Goal: Navigation & Orientation: Find specific page/section

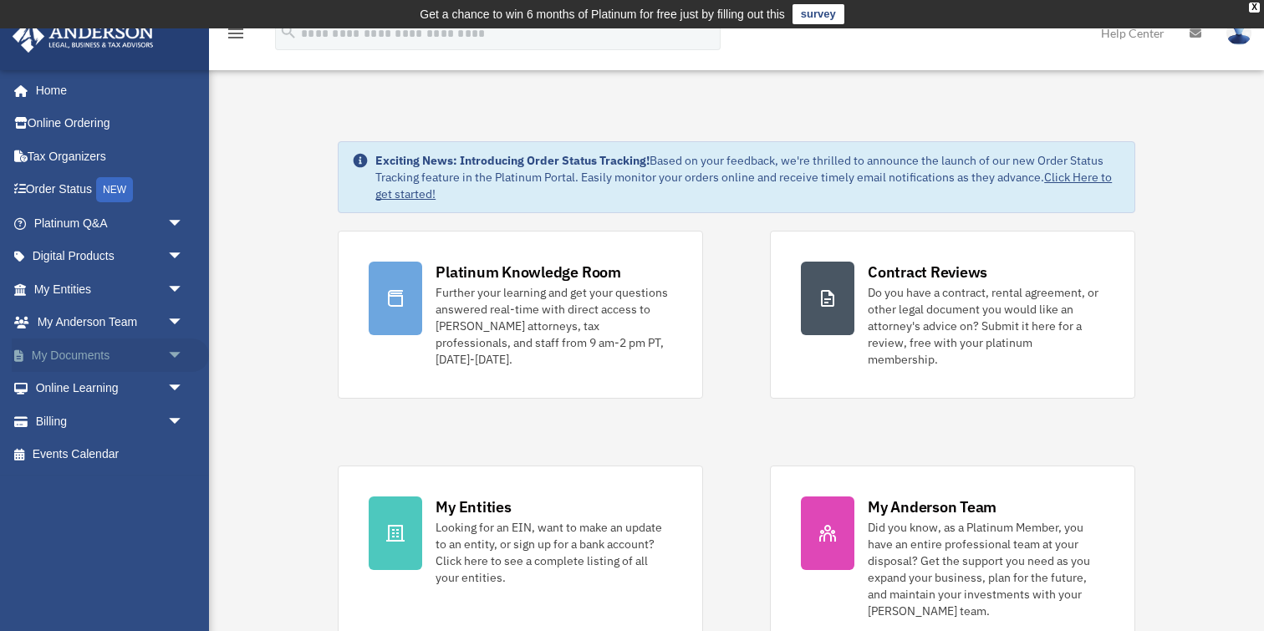
click at [72, 355] on link "My Documents arrow_drop_down" at bounding box center [110, 355] width 197 height 33
click at [172, 357] on span "arrow_drop_down" at bounding box center [183, 356] width 33 height 34
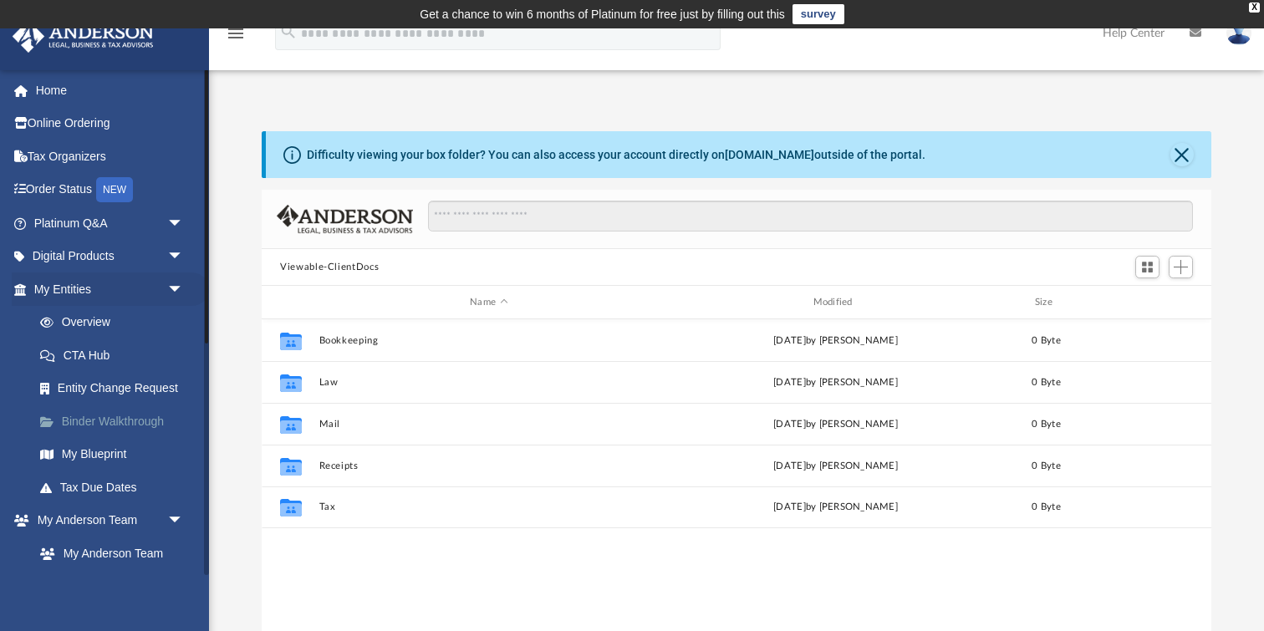
scroll to position [380, 949]
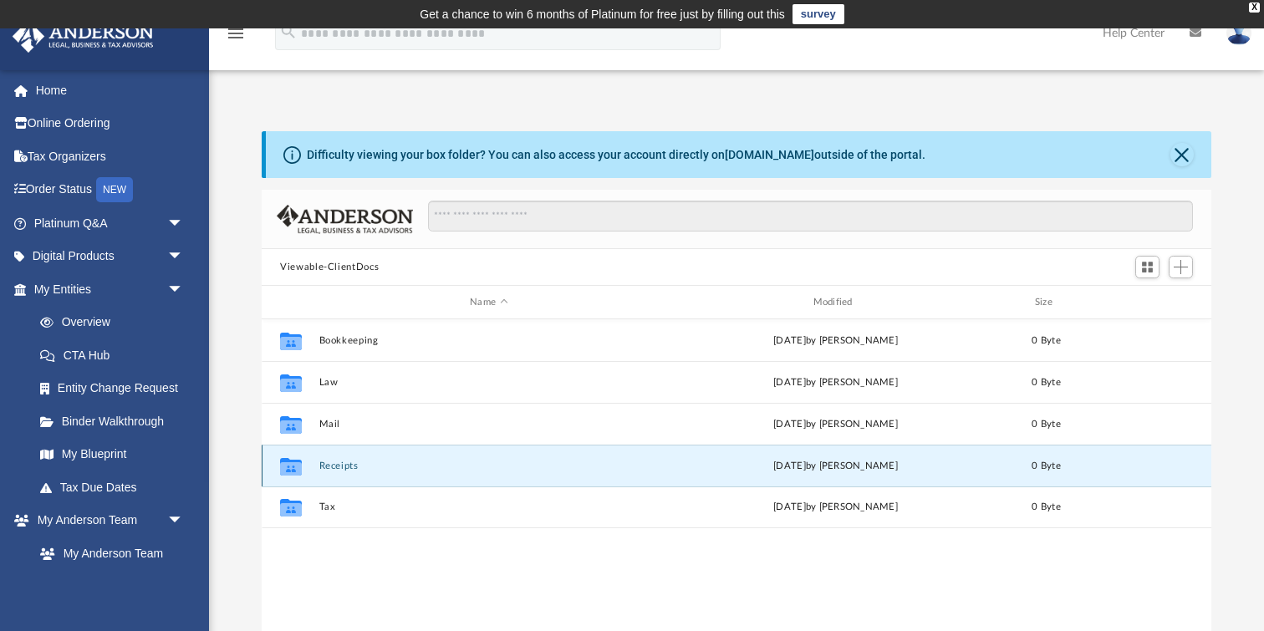
click at [327, 467] on button "Receipts" at bounding box center [488, 466] width 339 height 11
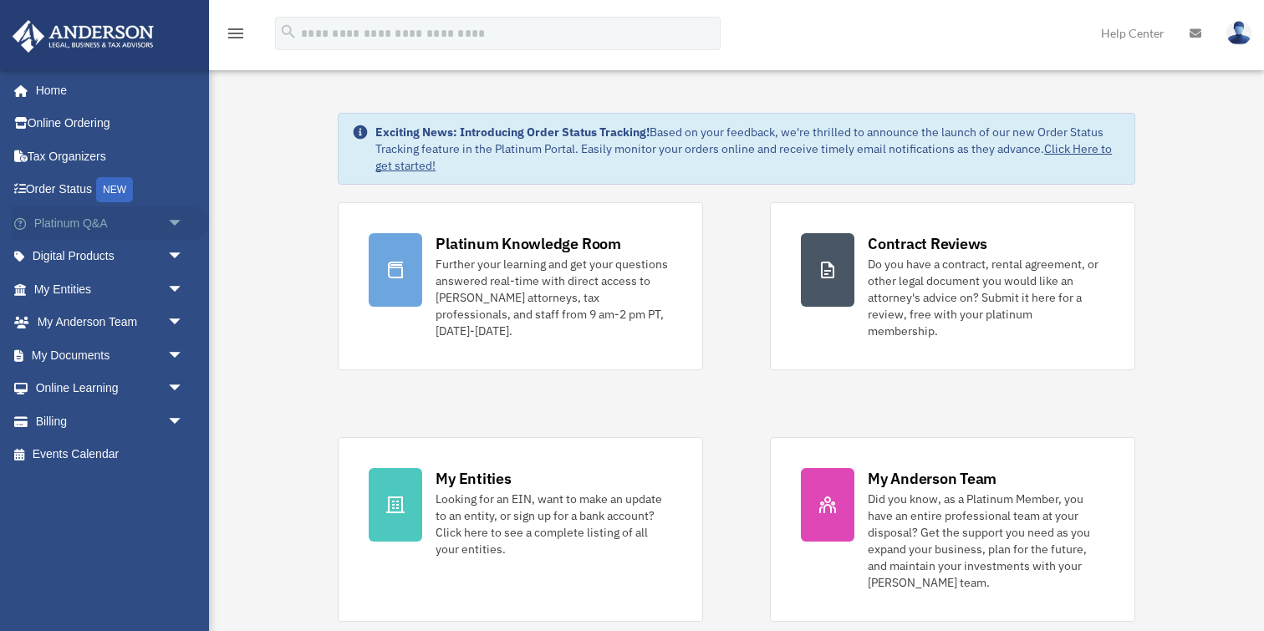
click at [181, 221] on span "arrow_drop_down" at bounding box center [183, 224] width 33 height 34
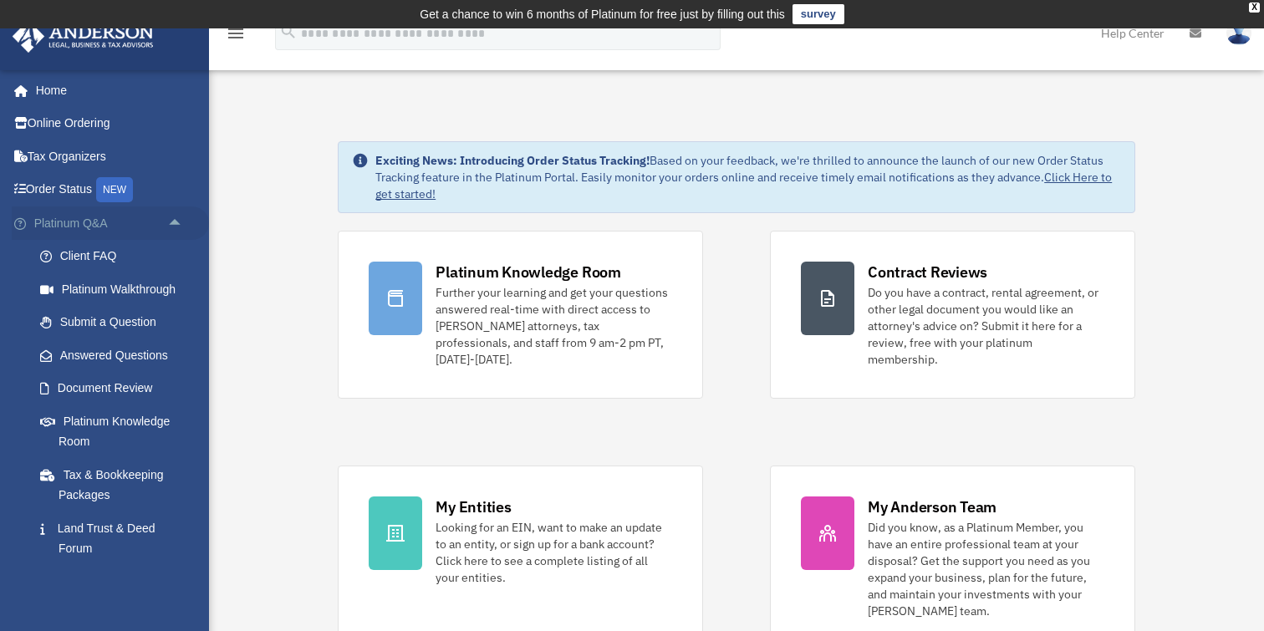
click at [60, 224] on link "Platinum Q&A arrow_drop_up" at bounding box center [110, 223] width 197 height 33
click at [182, 219] on span "arrow_drop_up" at bounding box center [183, 224] width 33 height 34
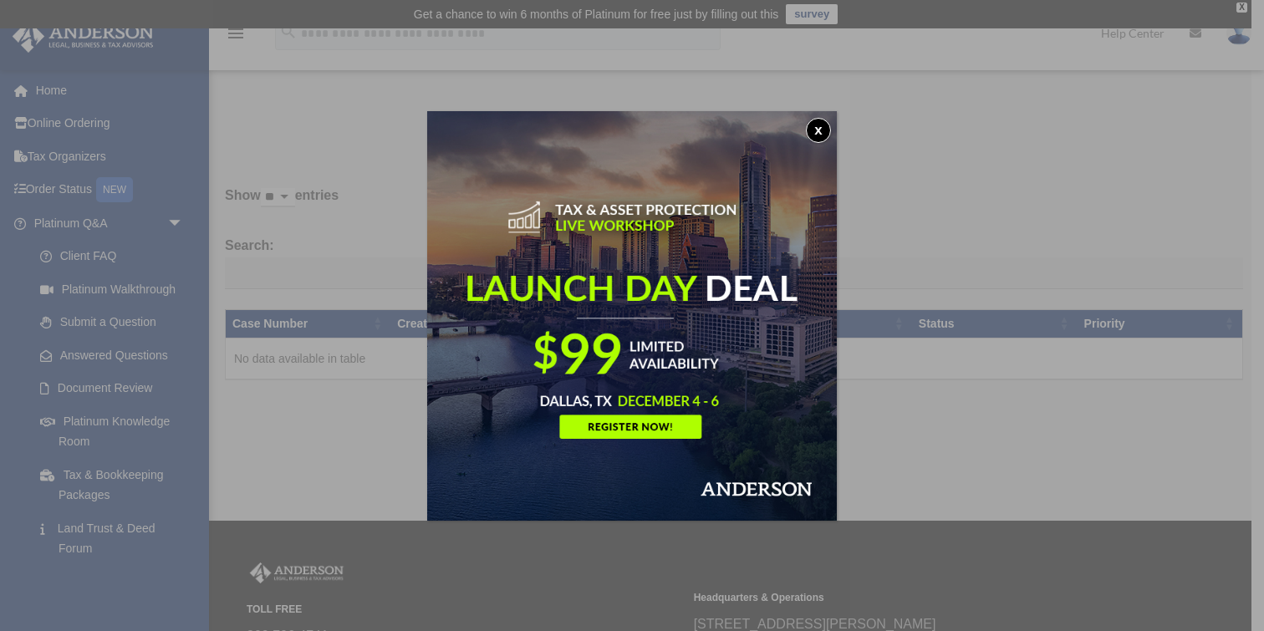
click at [819, 131] on button "x" at bounding box center [818, 130] width 25 height 25
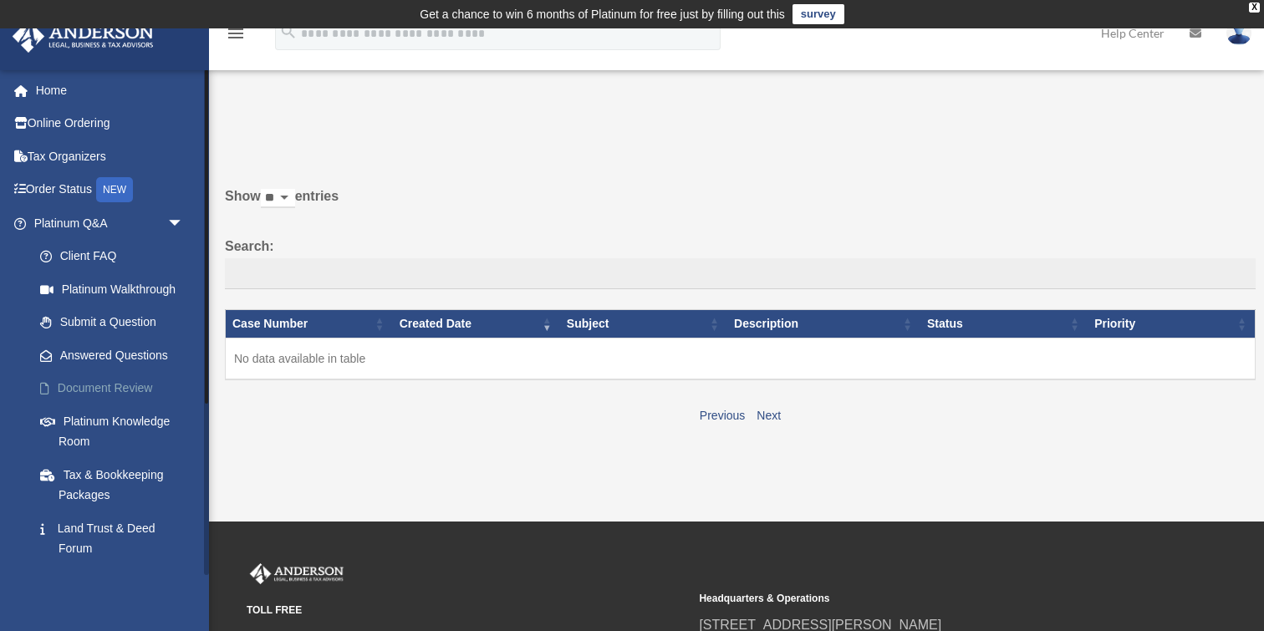
click at [123, 390] on link "Document Review" at bounding box center [116, 388] width 186 height 33
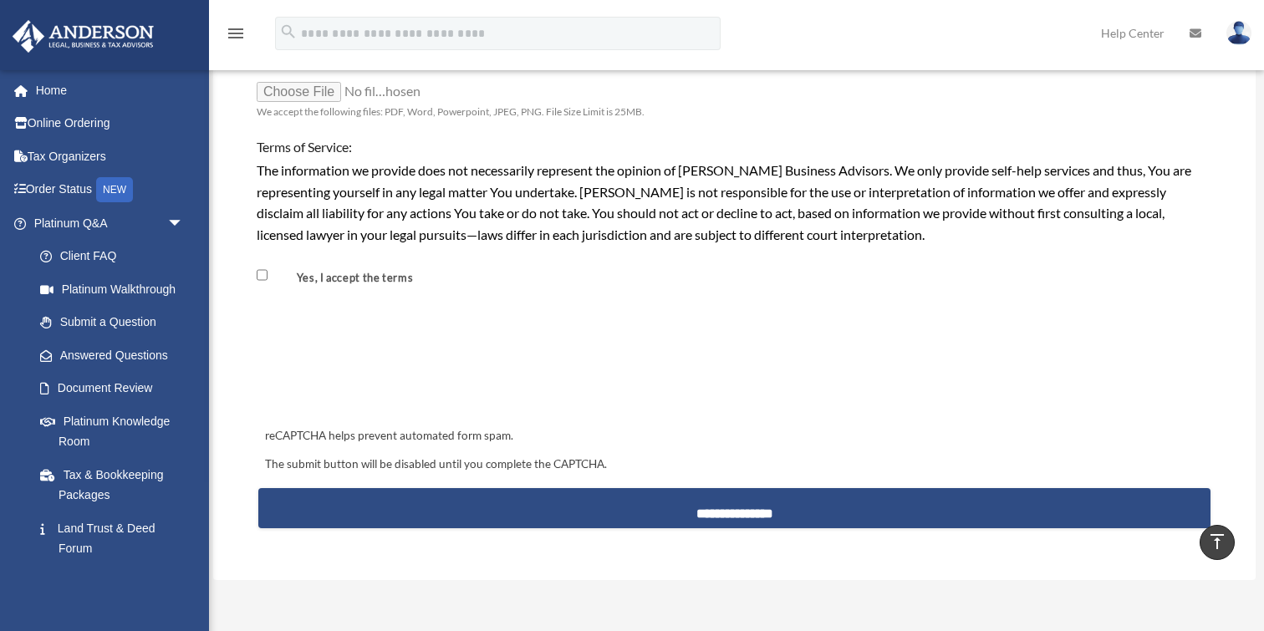
scroll to position [1426, 0]
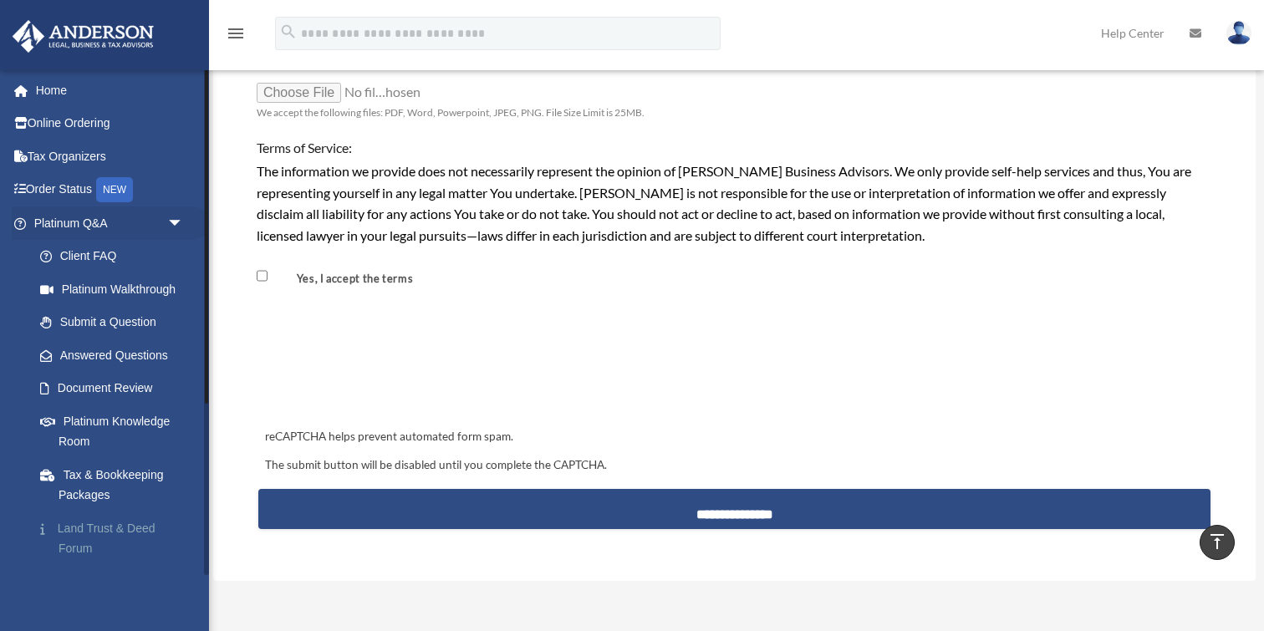
click at [120, 527] on link "Land Trust & Deed Forum" at bounding box center [116, 539] width 186 height 54
click at [105, 529] on link "Land Trust & Deed Forum" at bounding box center [116, 539] width 186 height 54
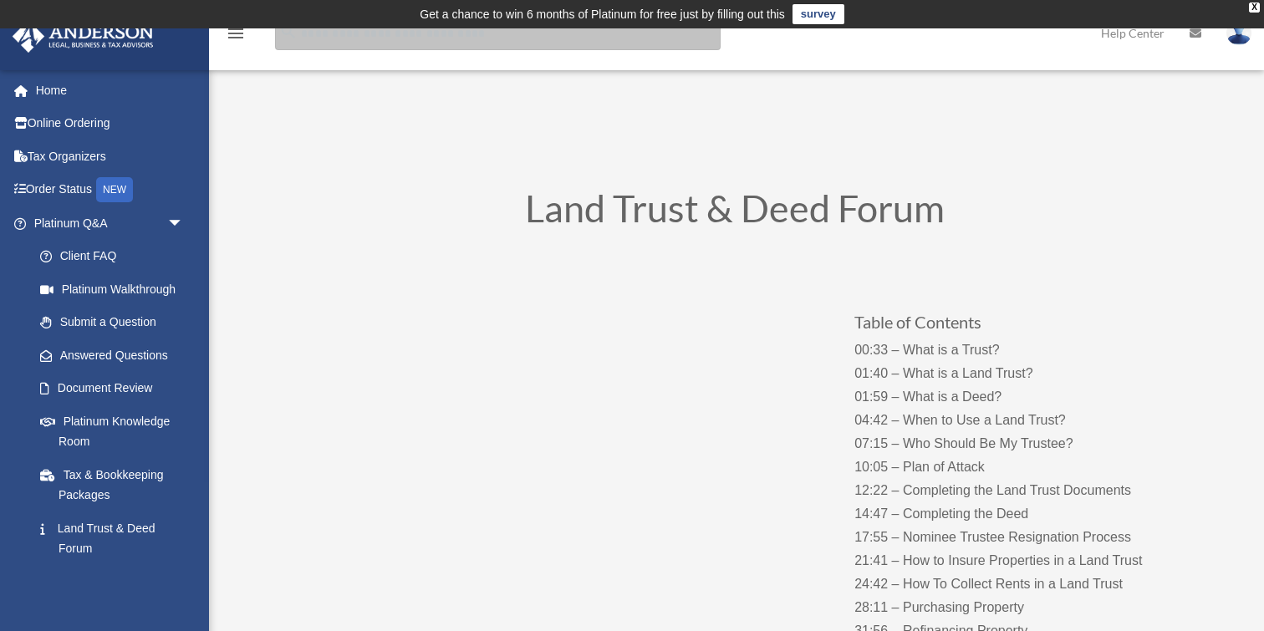
click at [619, 38] on input "search" at bounding box center [498, 33] width 446 height 33
type input "**********"
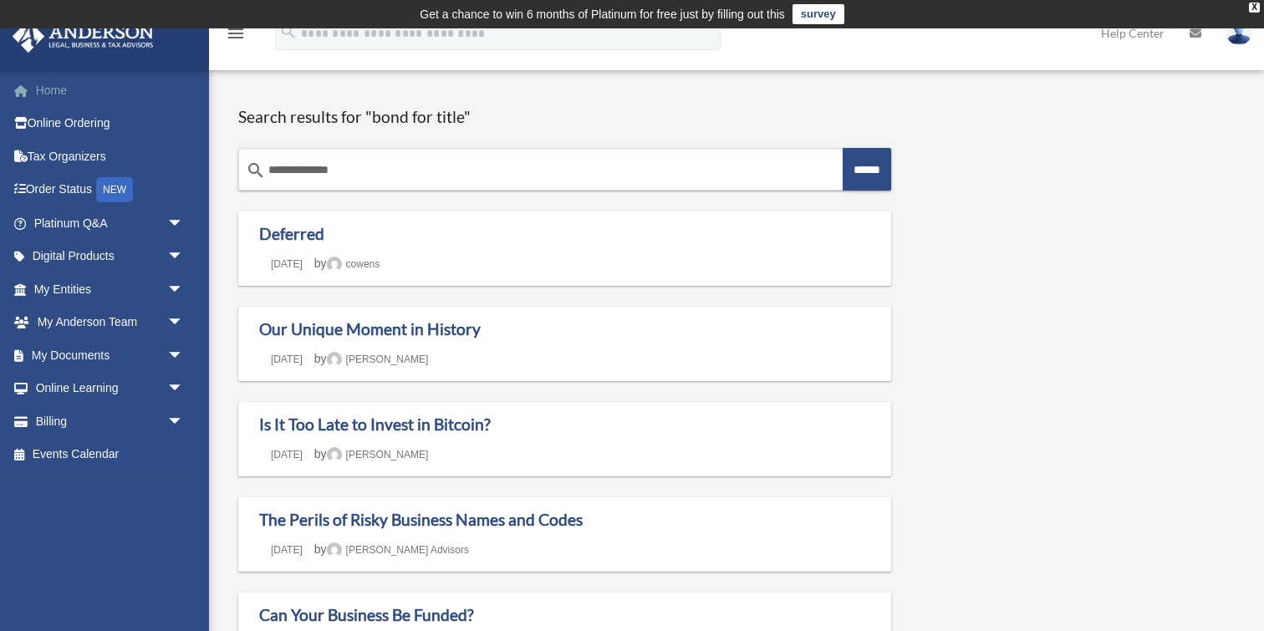
click at [64, 95] on link "Home" at bounding box center [110, 90] width 197 height 33
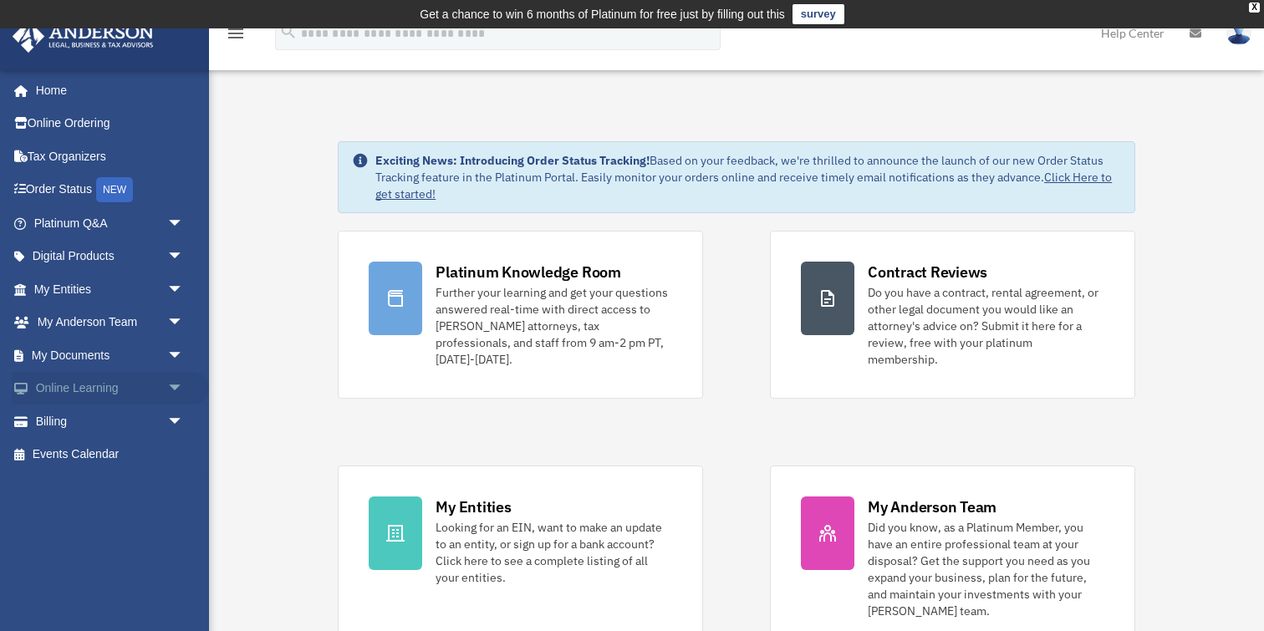
click at [184, 385] on span "arrow_drop_down" at bounding box center [183, 389] width 33 height 34
click at [176, 521] on span "arrow_drop_down" at bounding box center [183, 521] width 33 height 34
click at [1252, 10] on div "X" at bounding box center [1254, 8] width 11 height 10
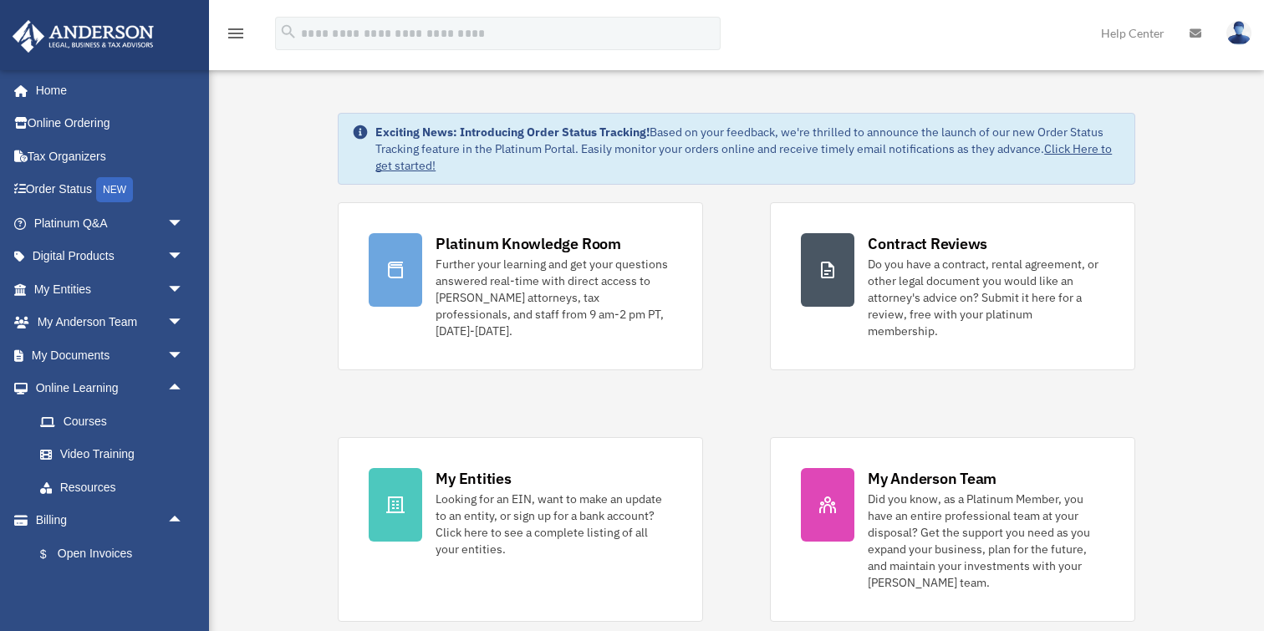
click at [1245, 29] on img at bounding box center [1239, 33] width 25 height 24
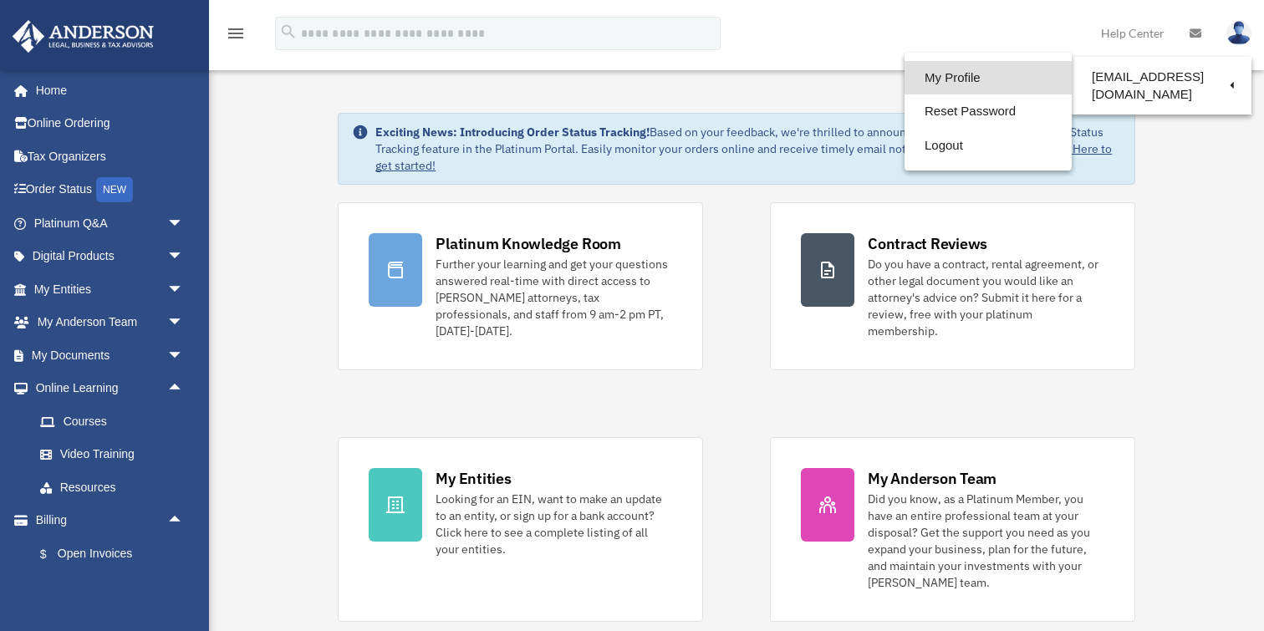
click at [1036, 75] on link "My Profile" at bounding box center [988, 78] width 167 height 34
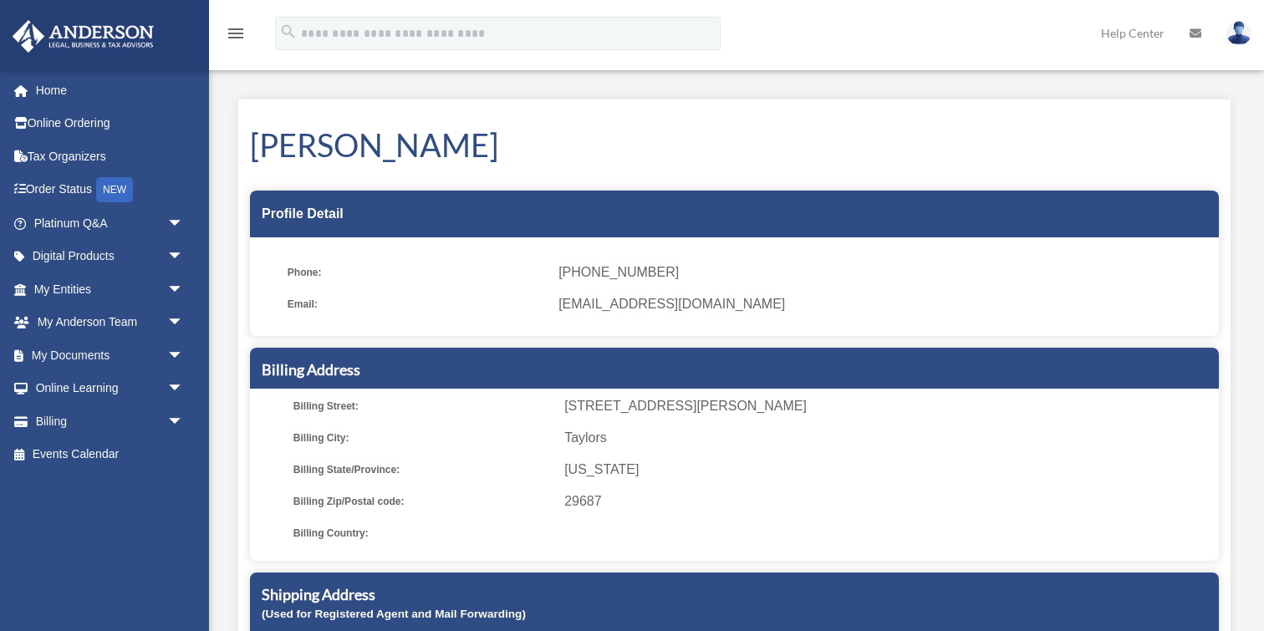
click at [273, 207] on div "Profile Detail" at bounding box center [734, 214] width 969 height 47
click at [304, 171] on div "[PERSON_NAME] Profile Detail Phone: [PHONE_NUMBER] Email: [EMAIL_ADDRESS][DOMAI…" at bounding box center [734, 460] width 992 height 722
click at [323, 151] on h1 "[PERSON_NAME]" at bounding box center [734, 145] width 969 height 44
click at [38, 191] on link "Order Status NEW" at bounding box center [110, 190] width 197 height 34
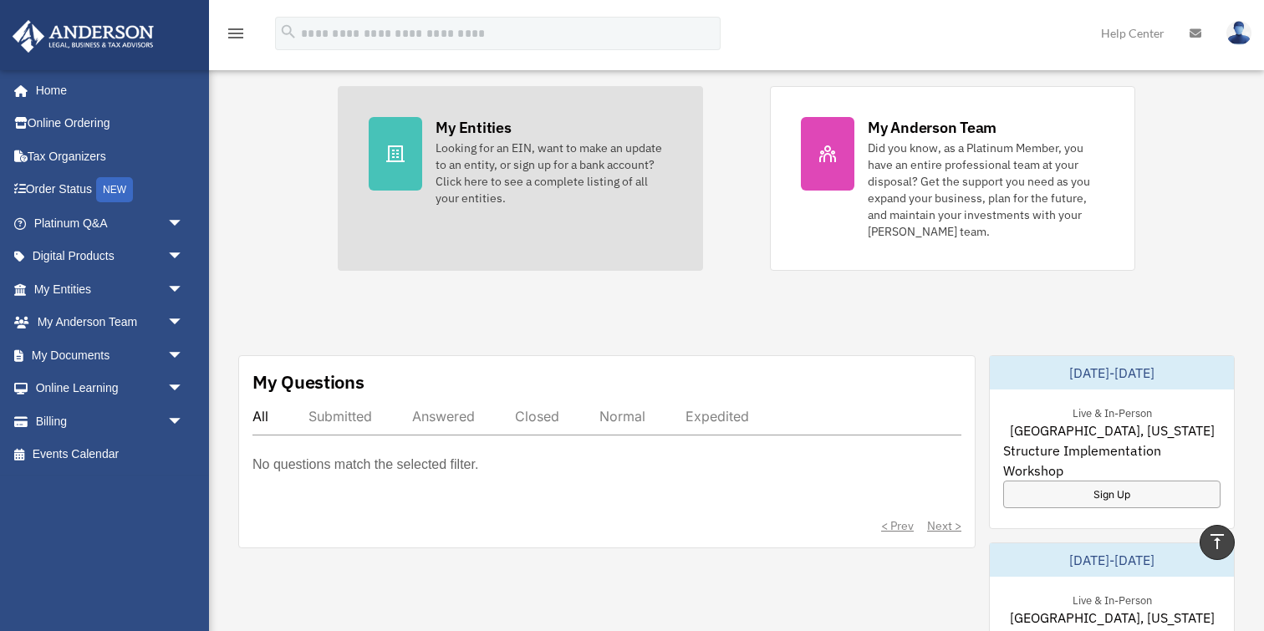
scroll to position [253, 0]
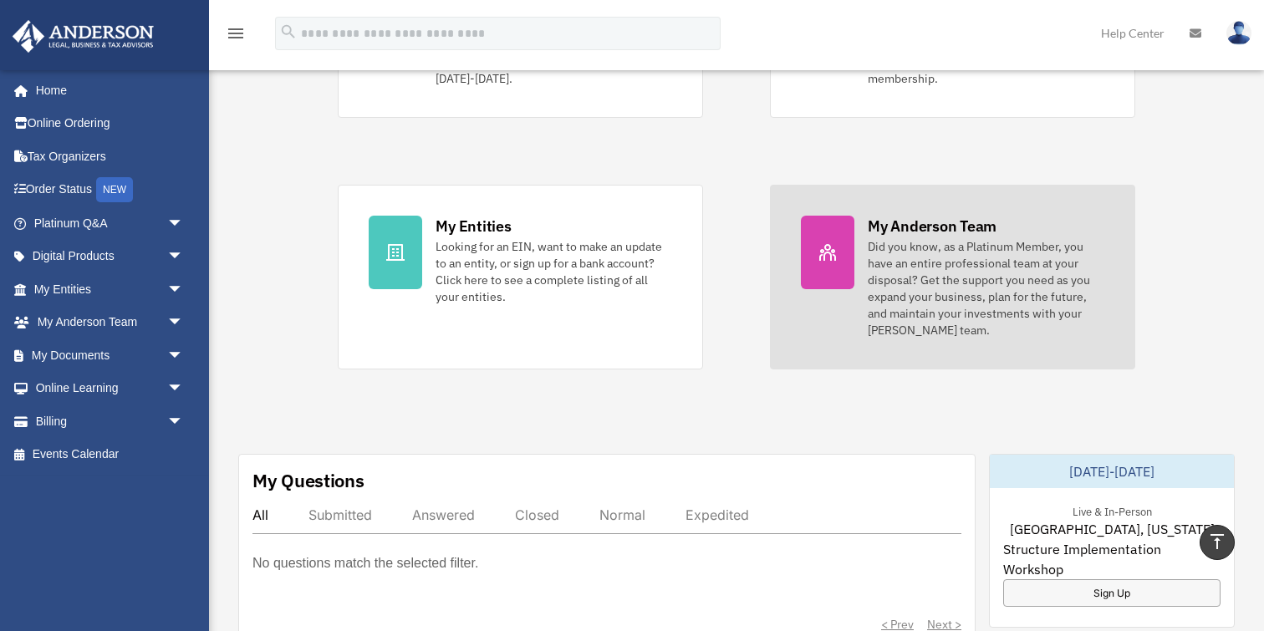
click at [924, 268] on div "Did you know, as a Platinum Member, you have an entire professional team at you…" at bounding box center [986, 288] width 237 height 100
click at [924, 271] on div "Did you know, as a Platinum Member, you have an entire professional team at you…" at bounding box center [986, 288] width 237 height 100
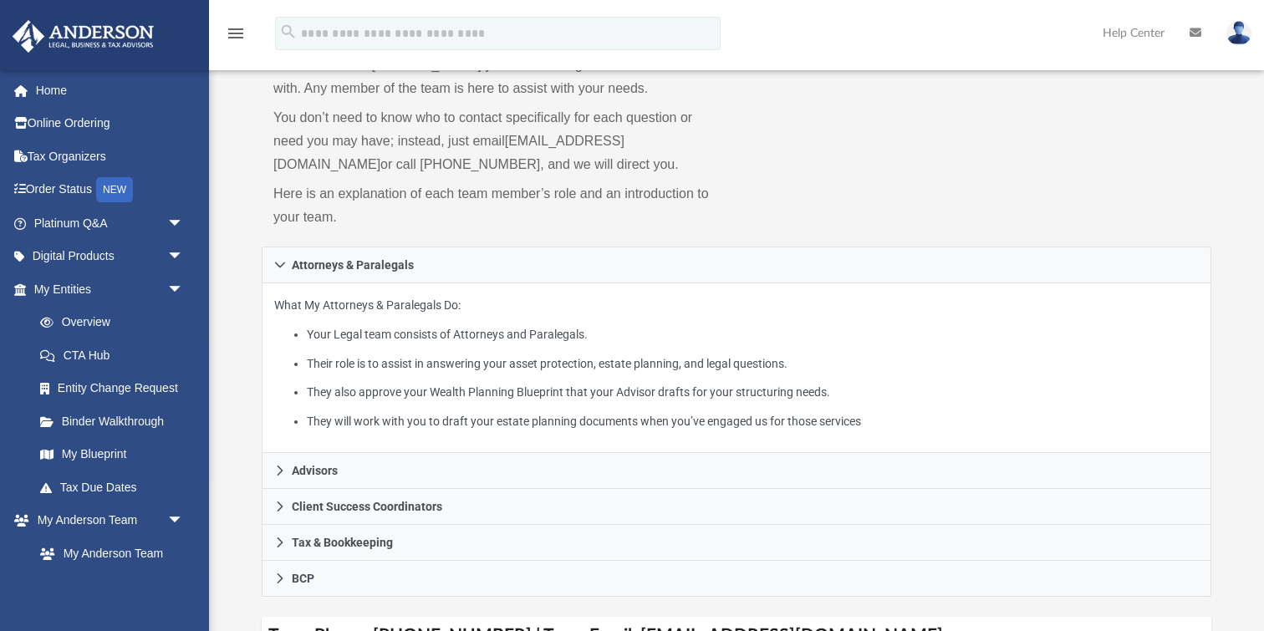
scroll to position [112, 0]
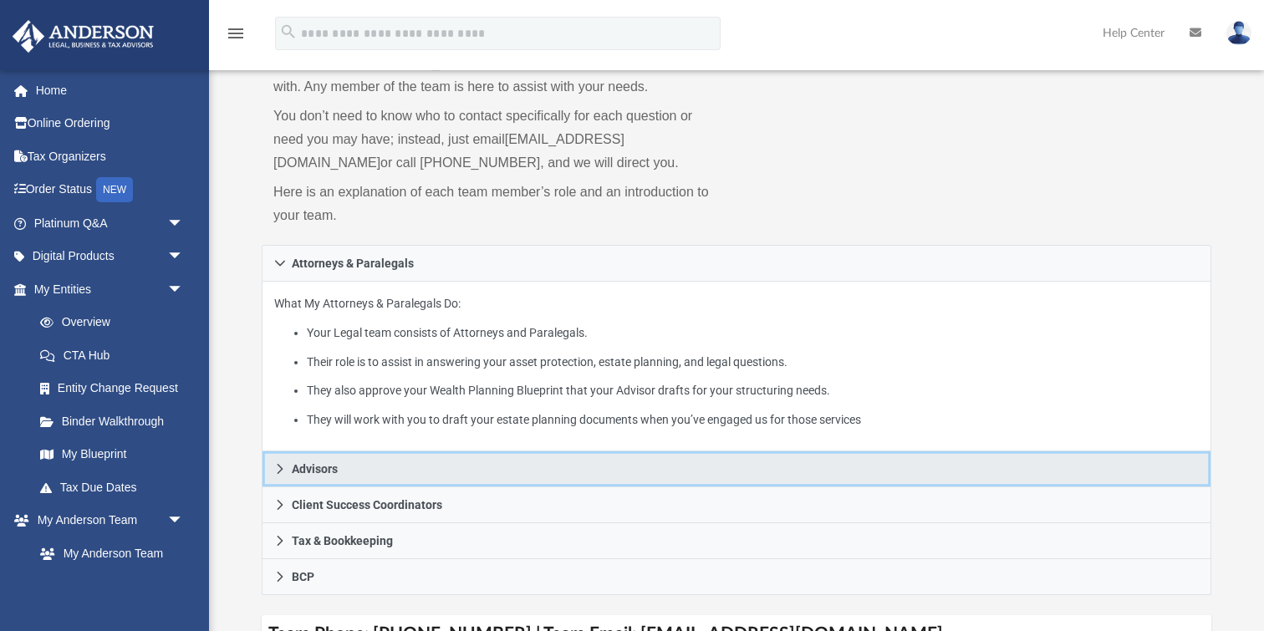
click at [278, 471] on icon at bounding box center [280, 469] width 12 height 12
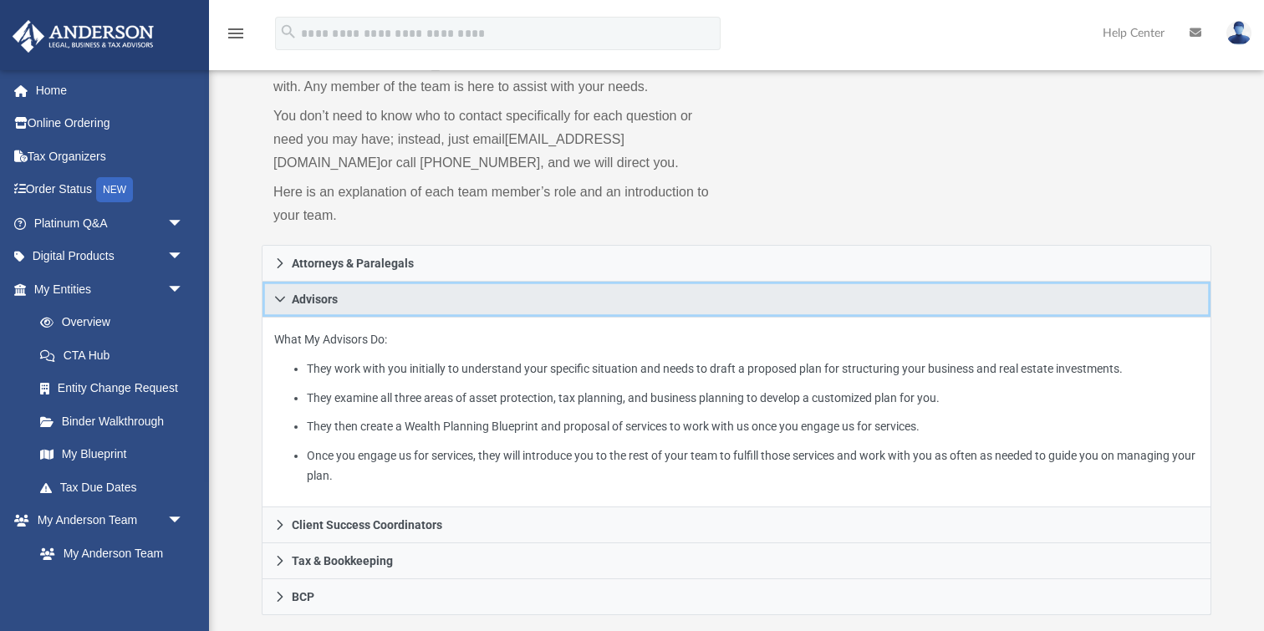
click at [276, 302] on icon at bounding box center [280, 299] width 12 height 12
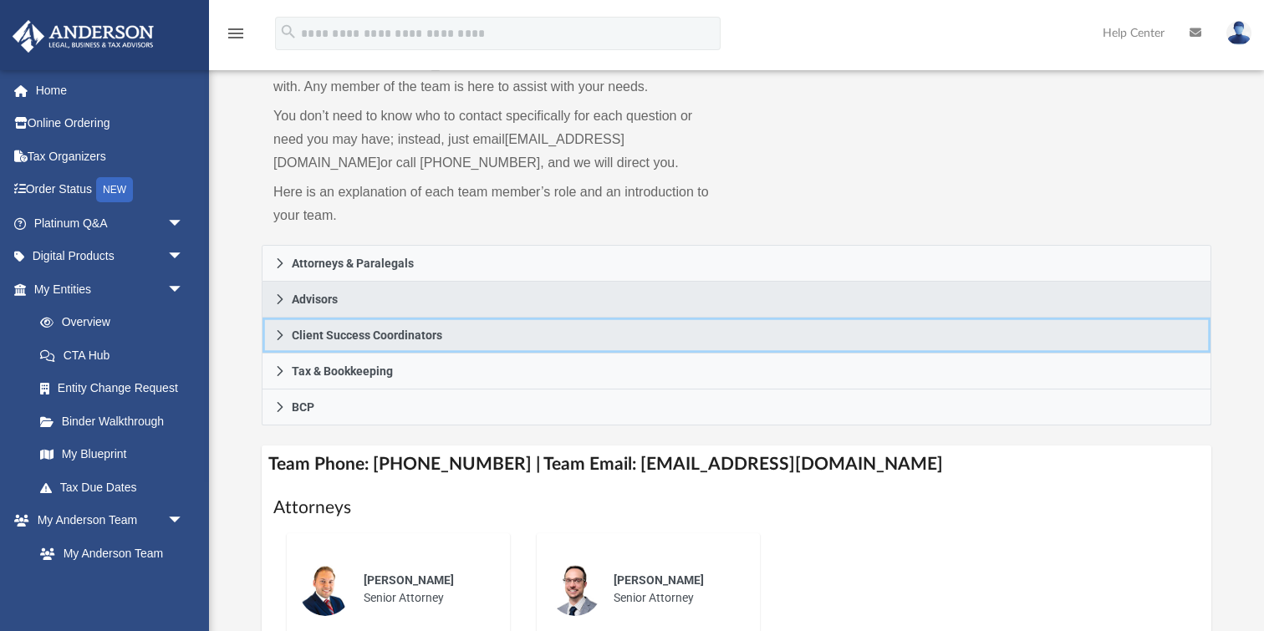
click at [278, 336] on icon at bounding box center [280, 335] width 12 height 12
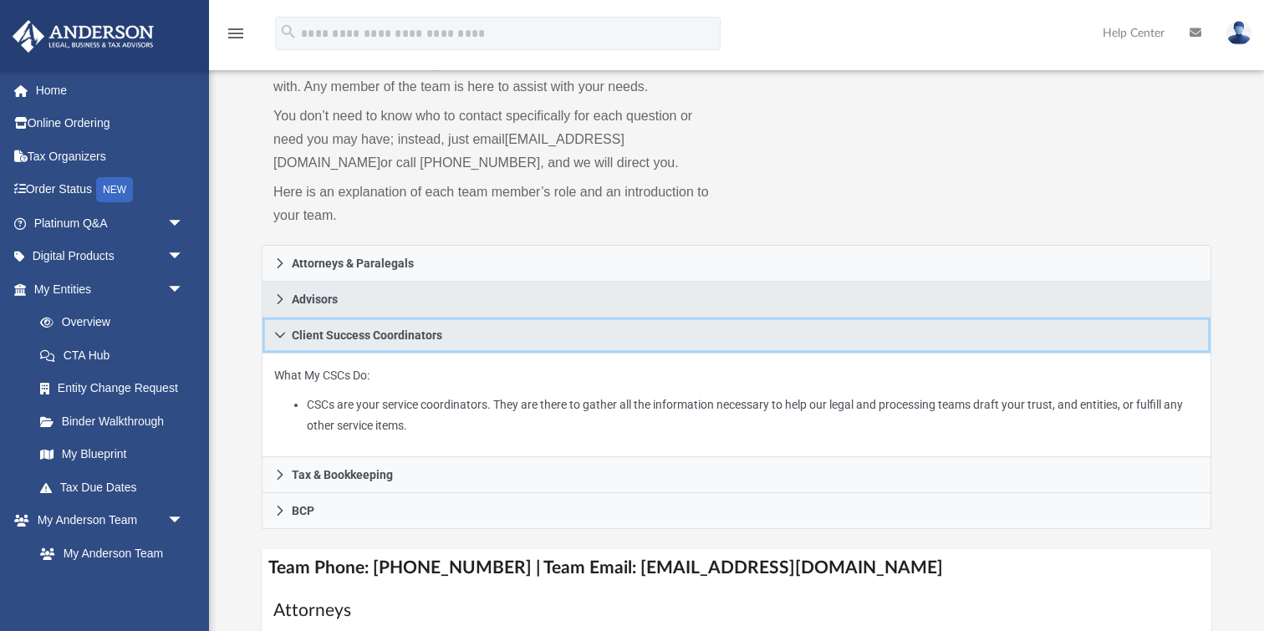
click at [277, 334] on icon at bounding box center [280, 335] width 12 height 12
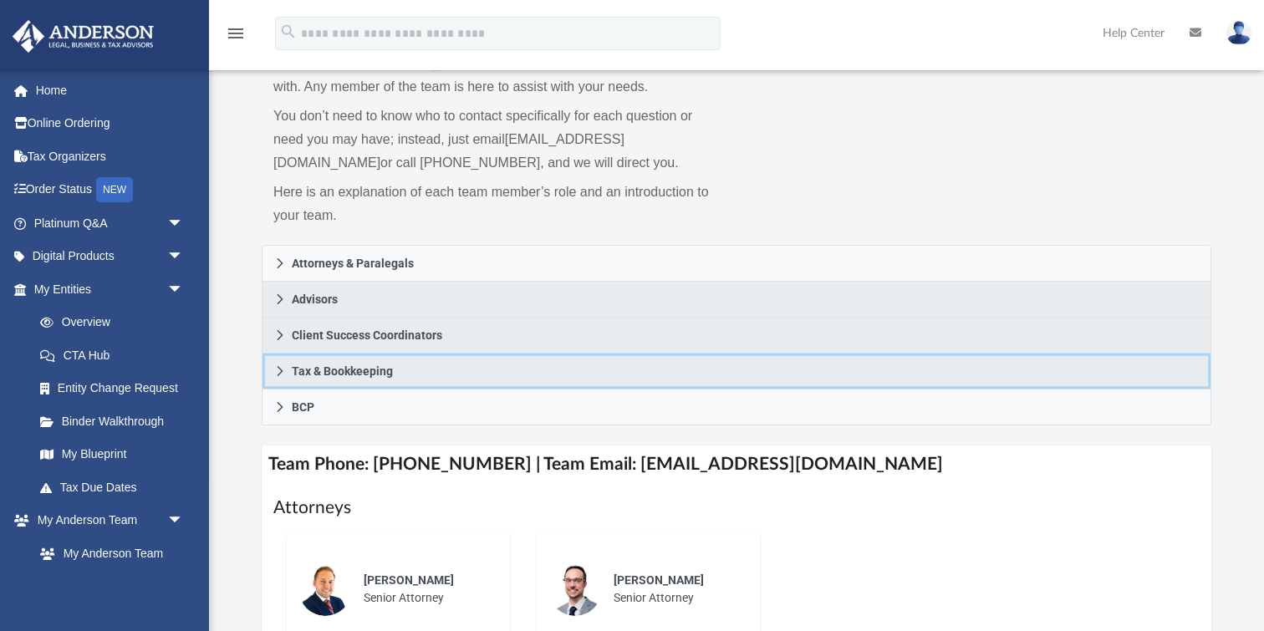
click at [278, 374] on icon at bounding box center [281, 371] width 6 height 10
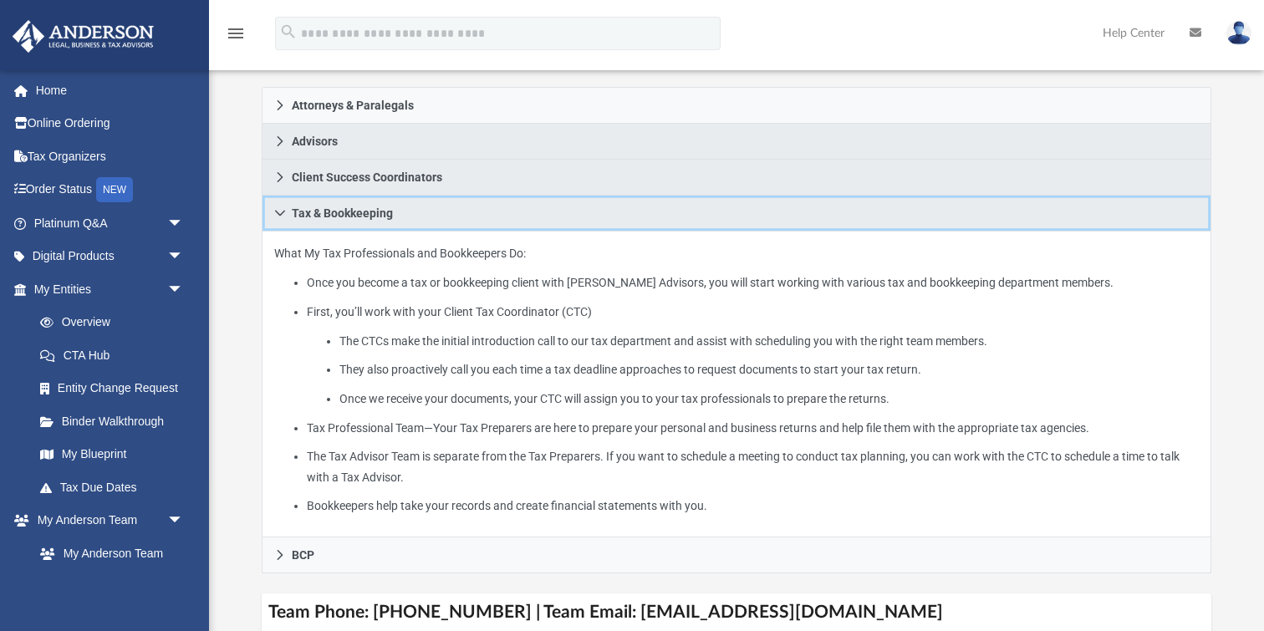
scroll to position [275, 0]
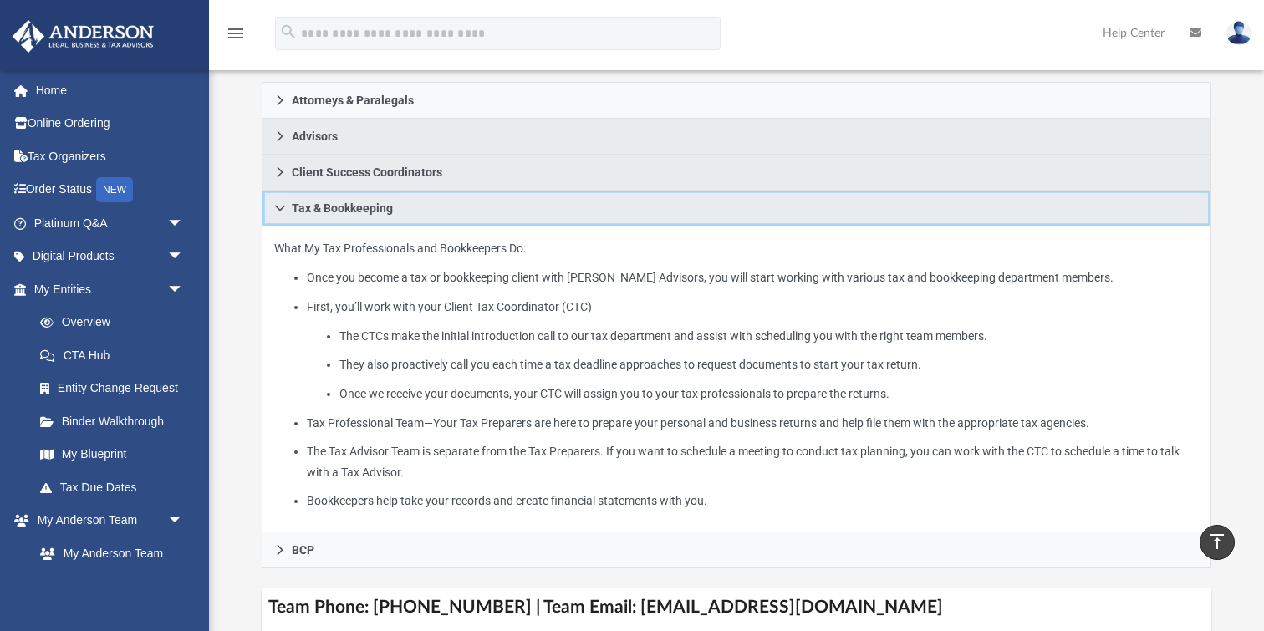
click at [275, 206] on icon at bounding box center [280, 209] width 10 height 6
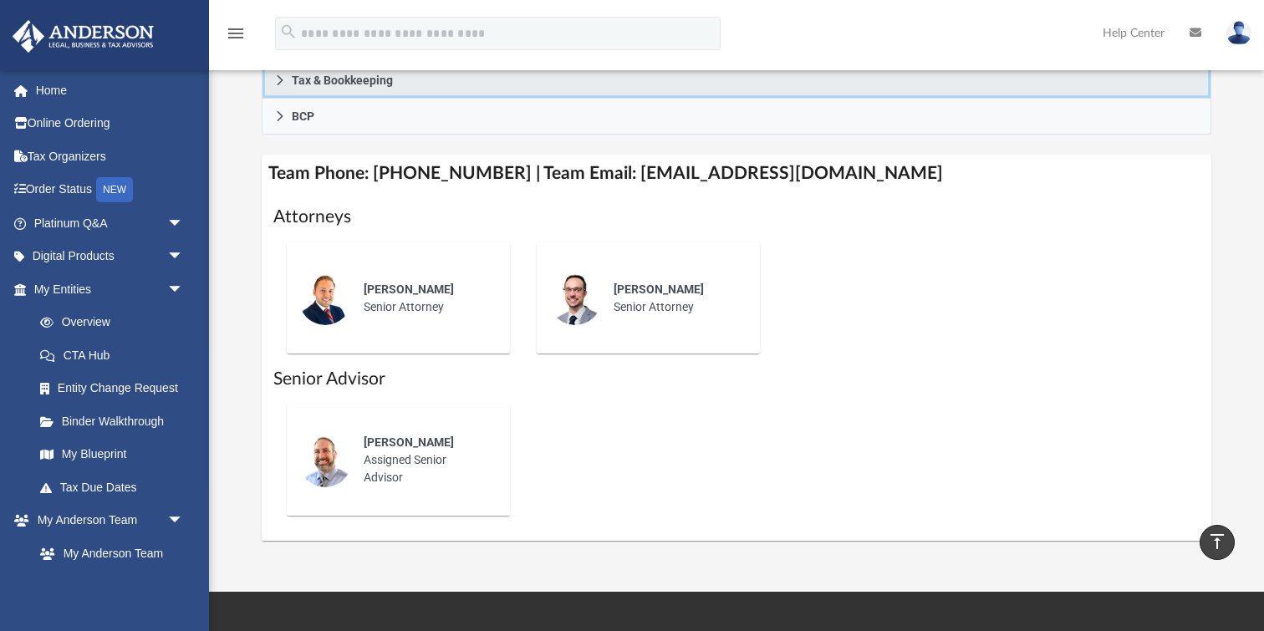
scroll to position [145, 0]
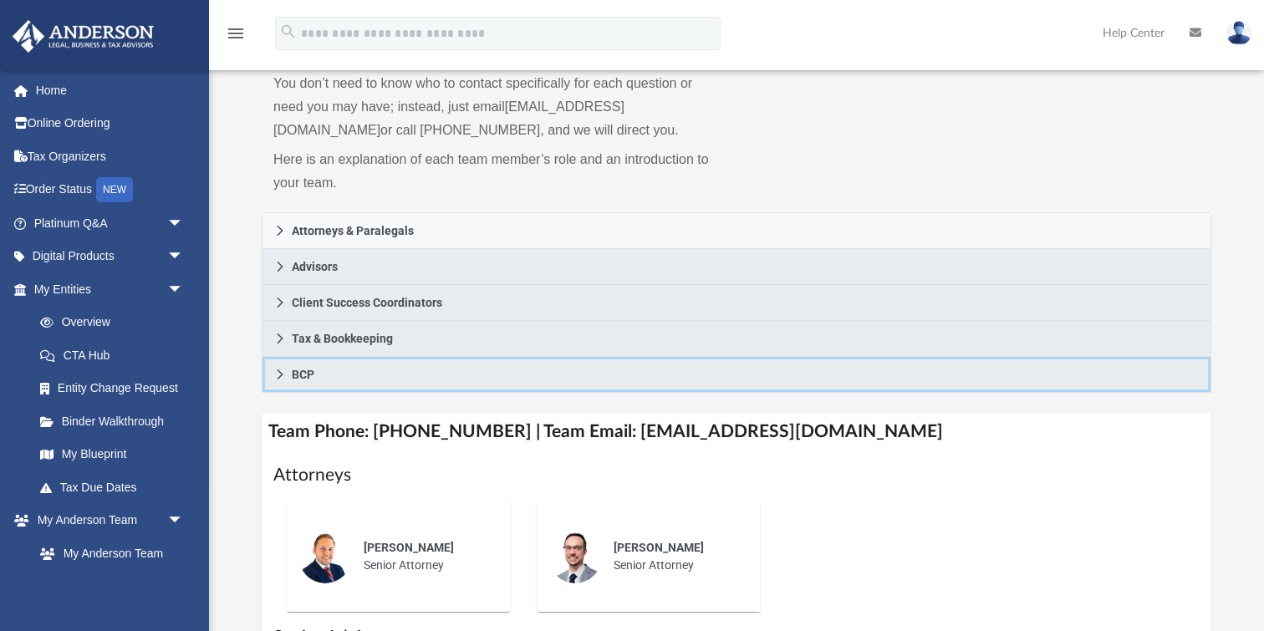
click at [276, 373] on icon at bounding box center [280, 375] width 12 height 12
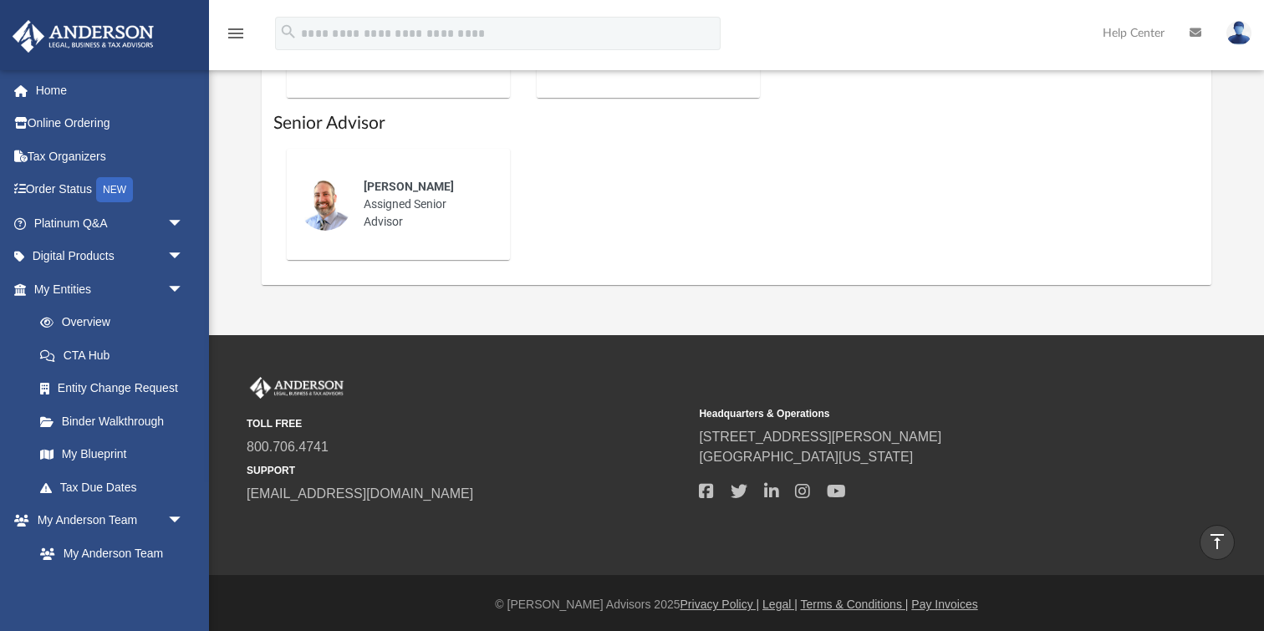
scroll to position [0, 0]
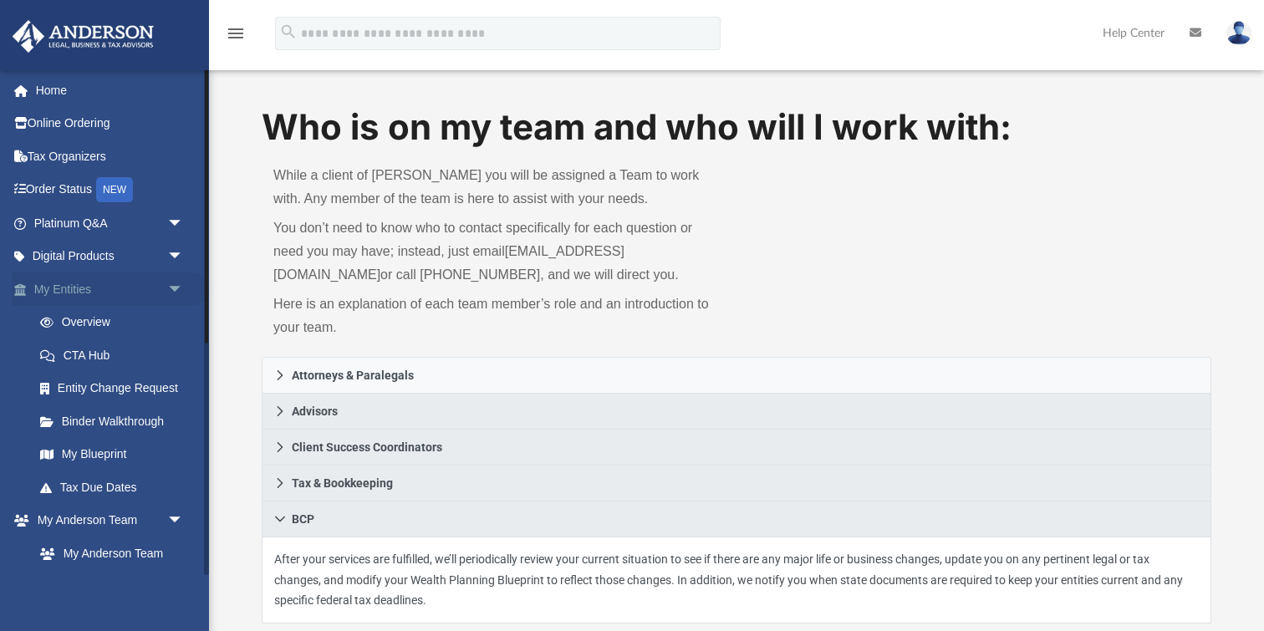
click at [176, 285] on span "arrow_drop_down" at bounding box center [183, 290] width 33 height 34
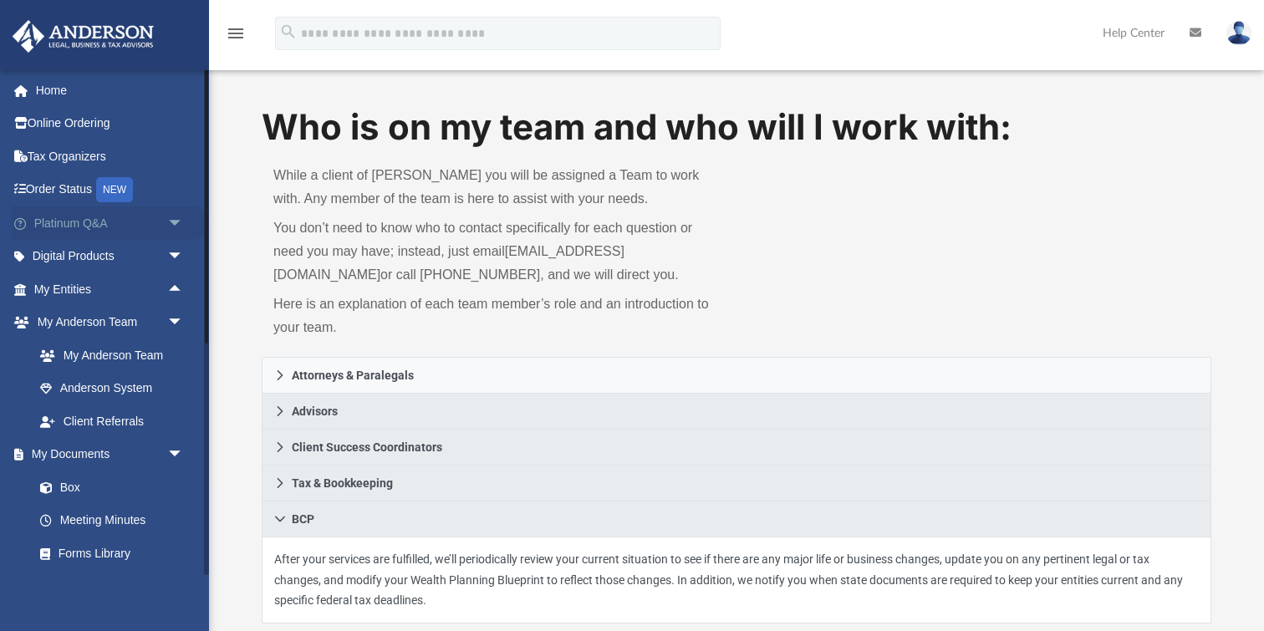
click at [128, 222] on link "Platinum Q&A arrow_drop_down" at bounding box center [110, 223] width 197 height 33
click at [173, 221] on span "arrow_drop_down" at bounding box center [183, 224] width 33 height 34
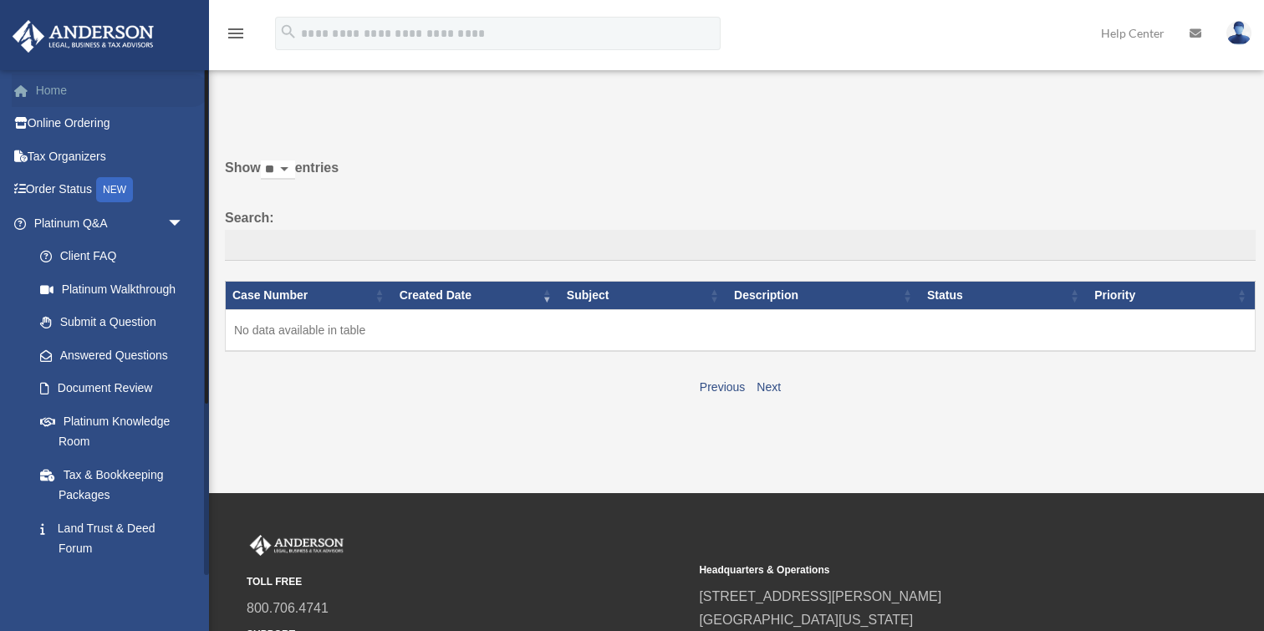
click at [44, 92] on link "Home" at bounding box center [110, 90] width 197 height 33
click at [44, 91] on link "Home" at bounding box center [110, 90] width 197 height 33
click at [180, 222] on span "arrow_drop_down" at bounding box center [183, 224] width 33 height 34
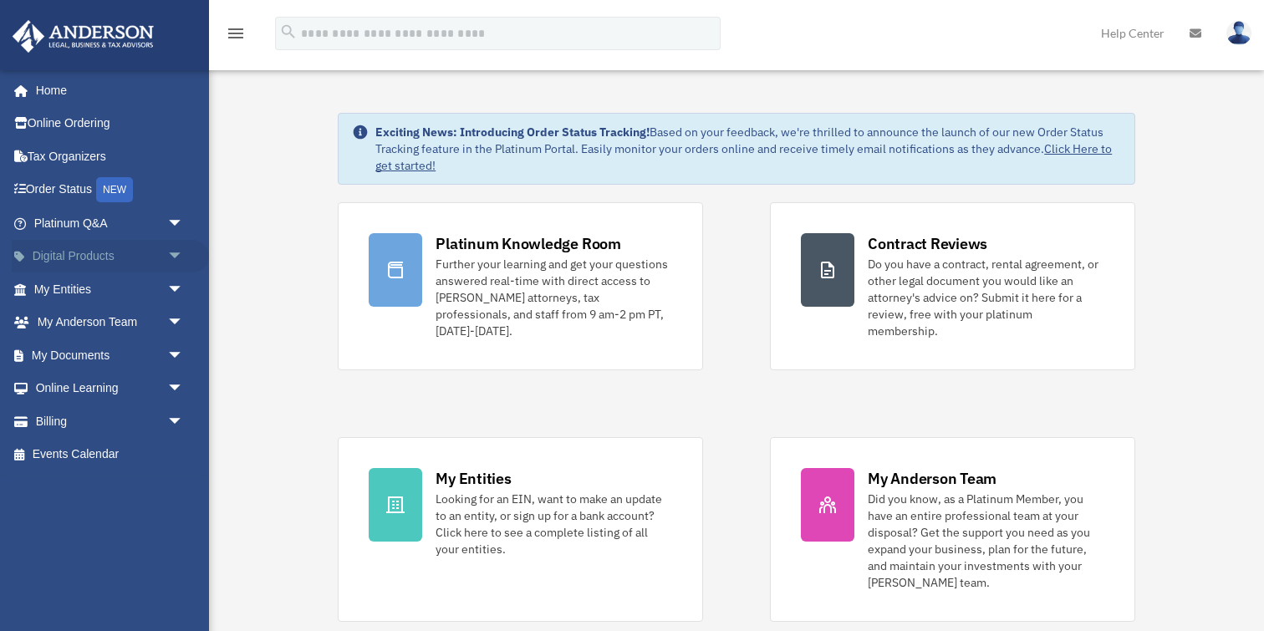
click at [176, 255] on span "arrow_drop_down" at bounding box center [183, 257] width 33 height 34
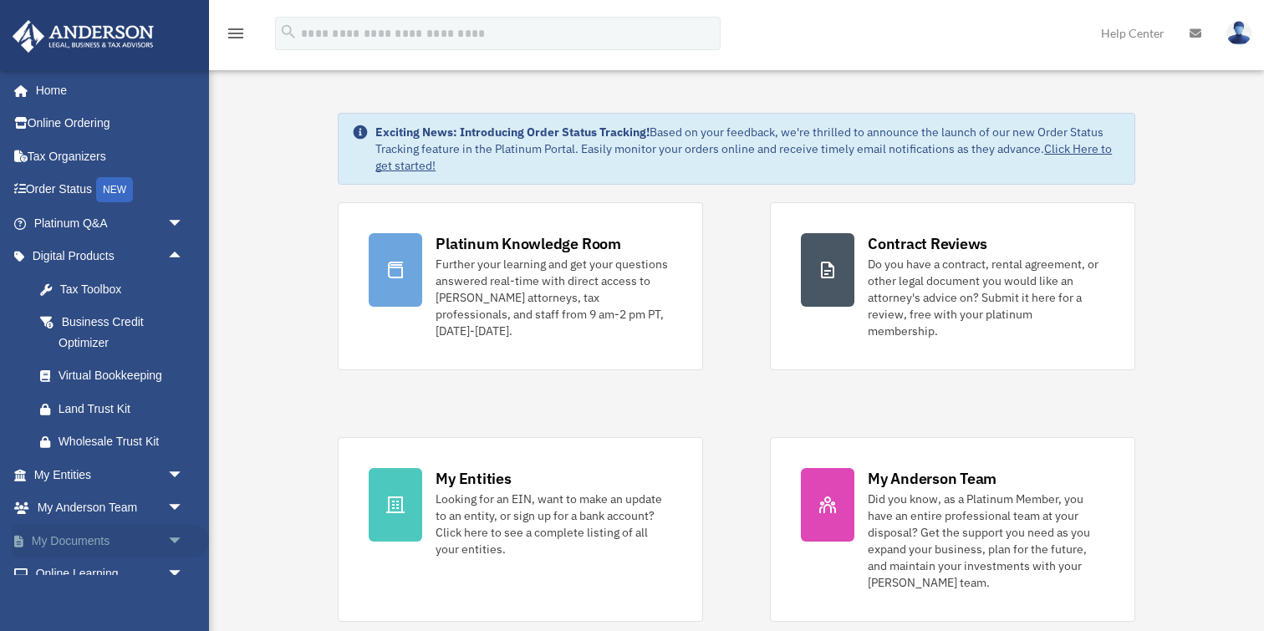
scroll to position [85, 0]
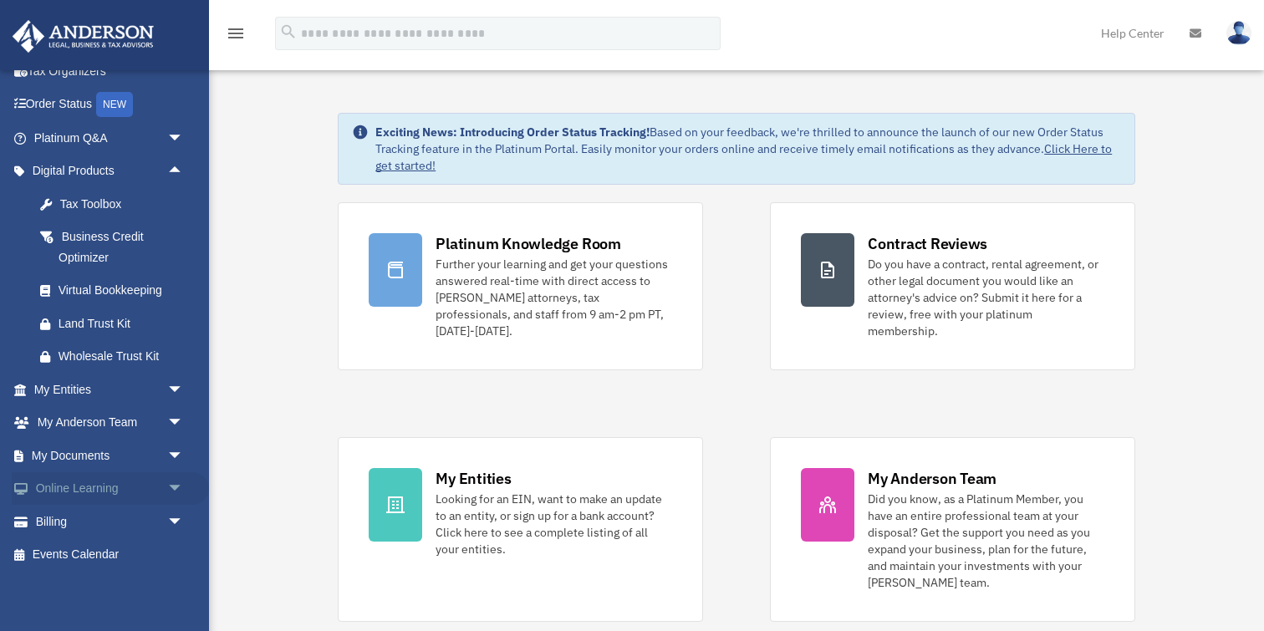
click at [85, 493] on link "Online Learning arrow_drop_down" at bounding box center [110, 488] width 197 height 33
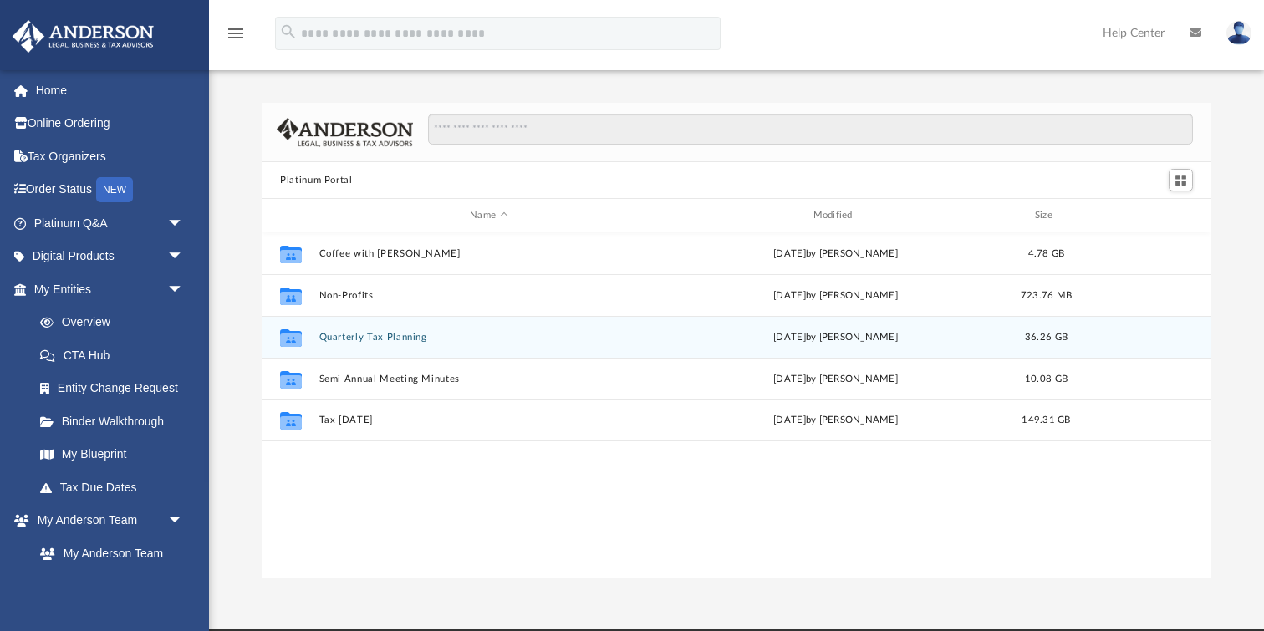
scroll to position [380, 949]
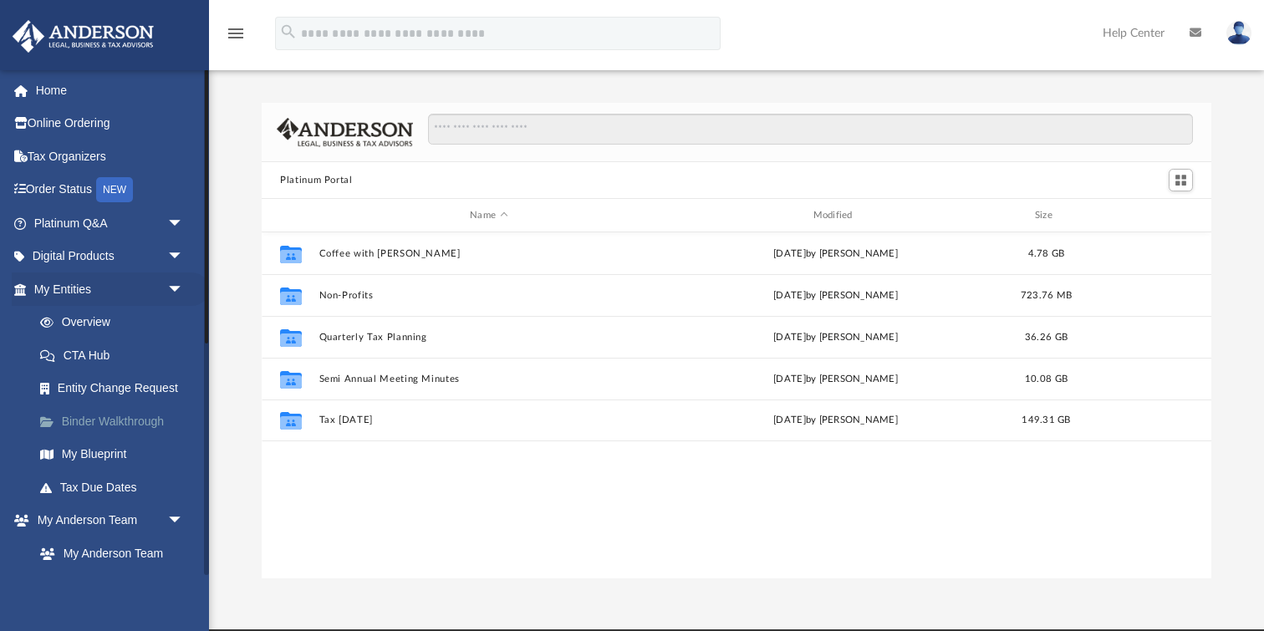
click at [111, 420] on link "Binder Walkthrough" at bounding box center [116, 421] width 186 height 33
click at [95, 458] on link "My Blueprint" at bounding box center [116, 454] width 186 height 33
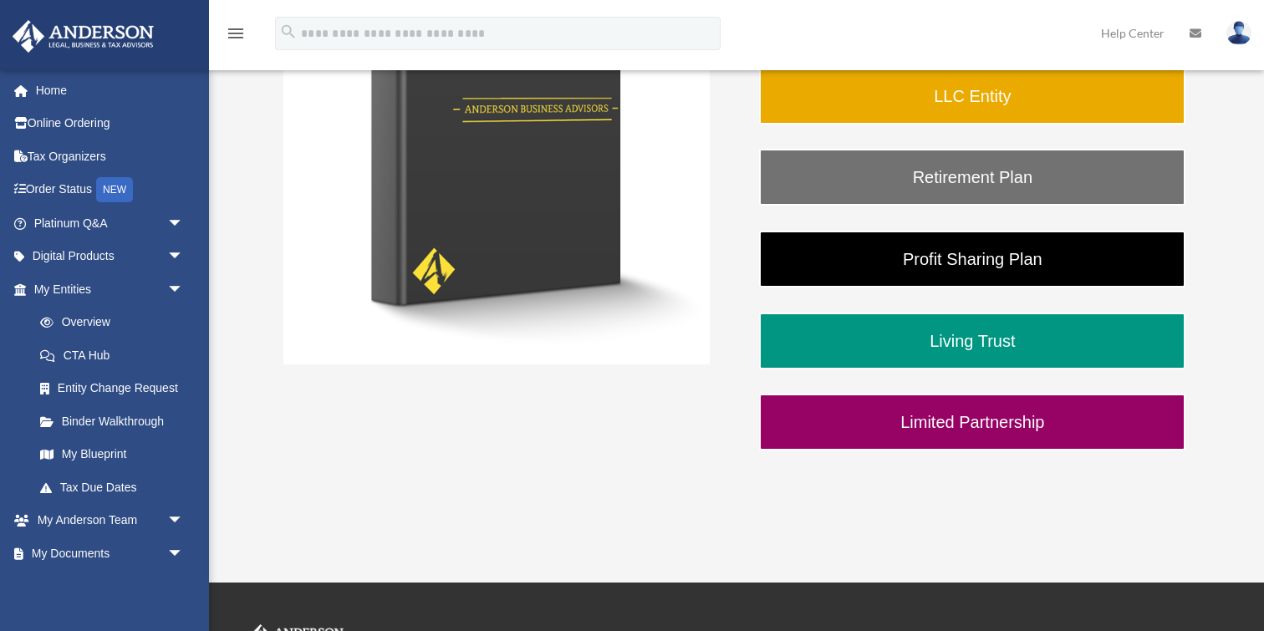
scroll to position [400, 0]
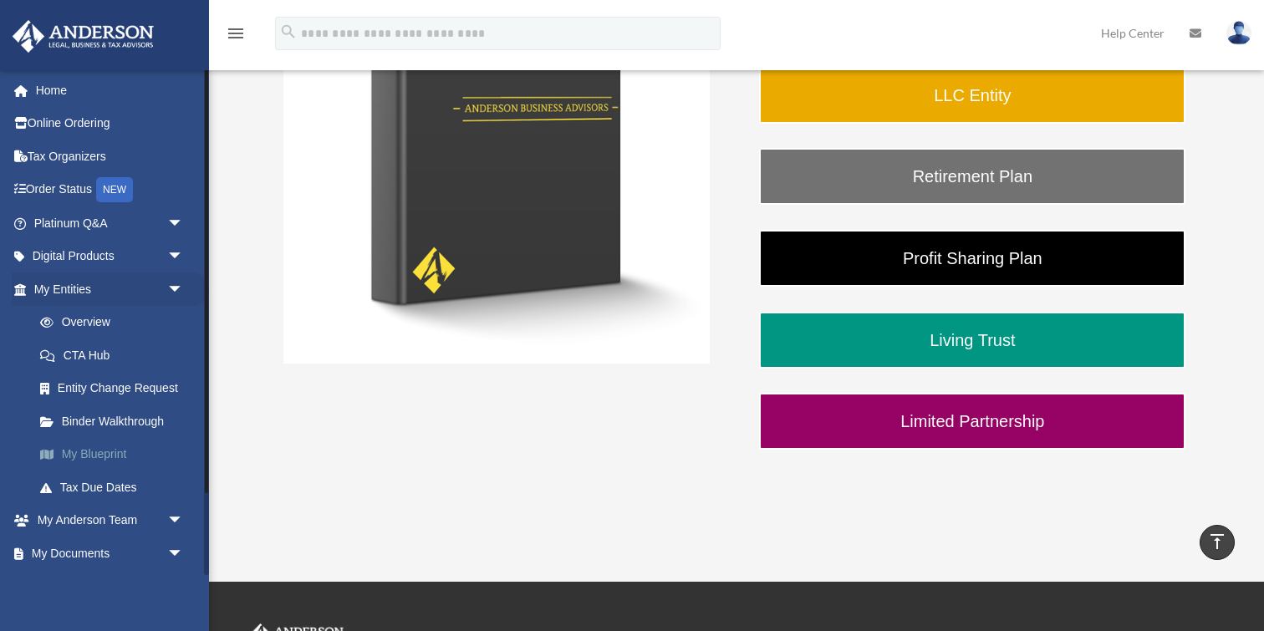
click at [126, 459] on link "My Blueprint" at bounding box center [116, 454] width 186 height 33
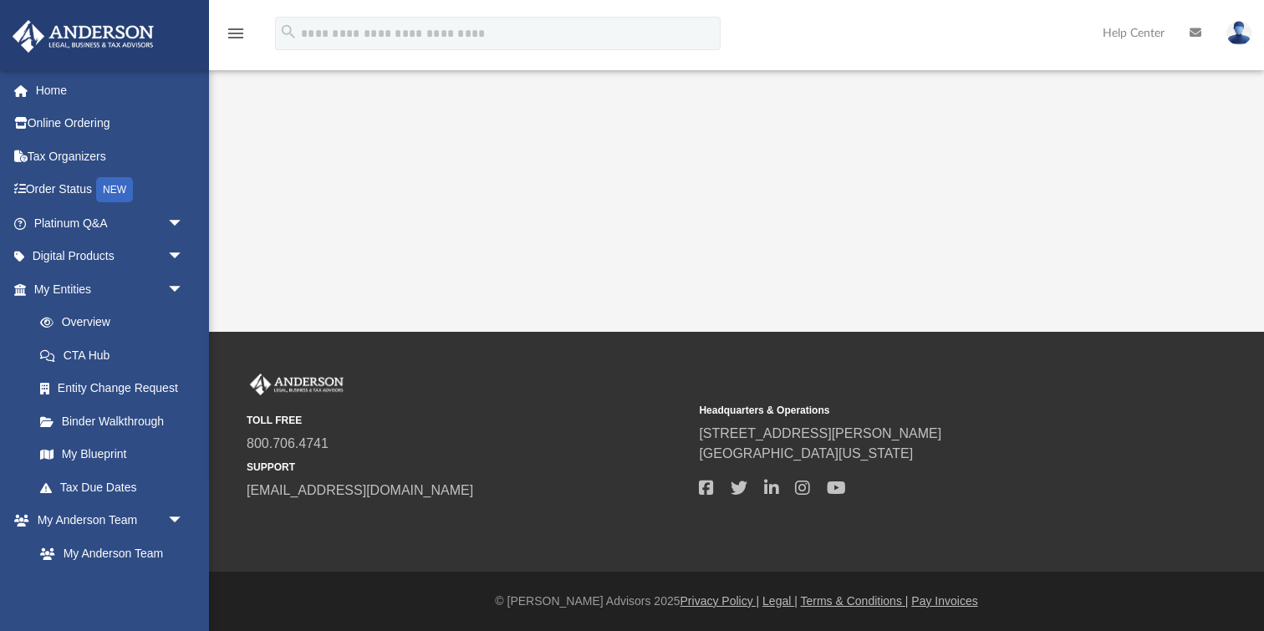
click at [125, 460] on div "[EMAIL_ADDRESS][DOMAIN_NAME] Sign Out [EMAIL_ADDRESS][DOMAIN_NAME] Home Online …" at bounding box center [104, 384] width 209 height 631
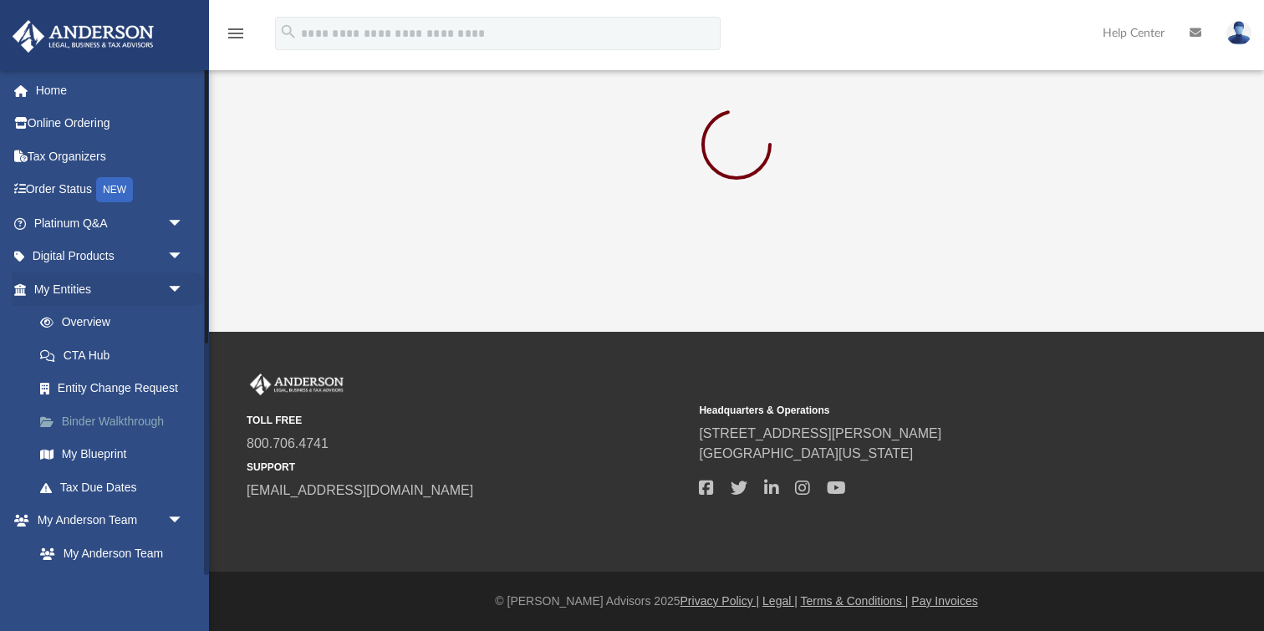
click at [107, 416] on link "Binder Walkthrough" at bounding box center [116, 421] width 186 height 33
click at [104, 421] on link "Binder Walkthrough" at bounding box center [116, 421] width 186 height 33
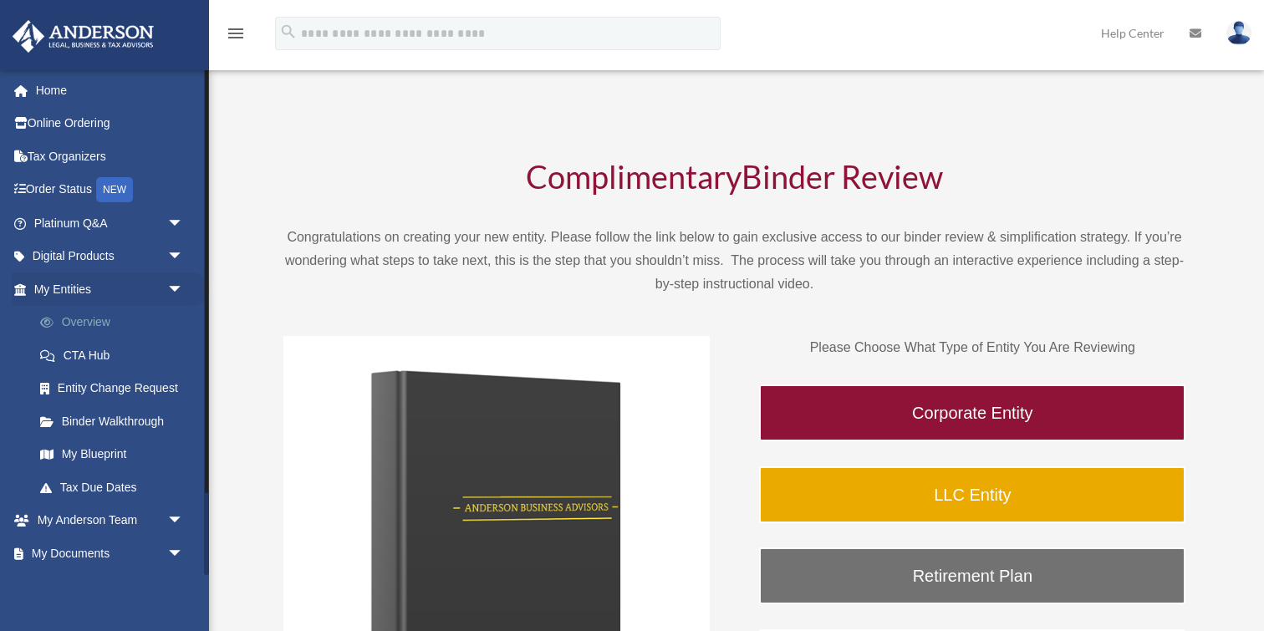
click at [88, 319] on link "Overview" at bounding box center [116, 322] width 186 height 33
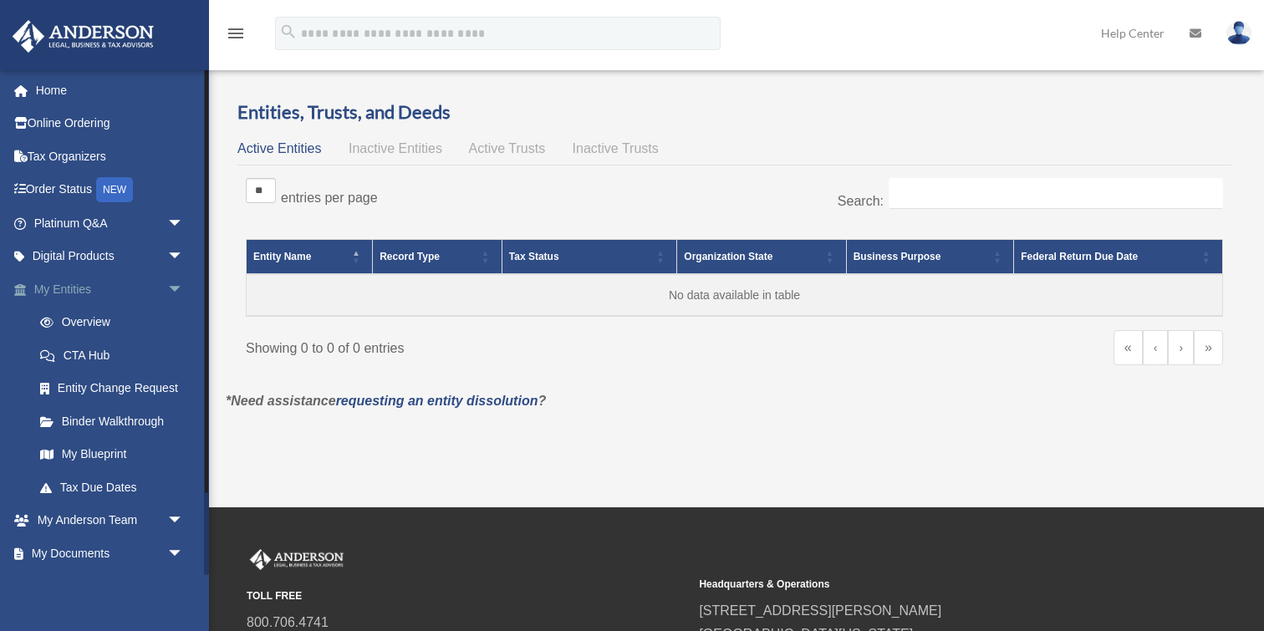
click at [169, 291] on span "arrow_drop_down" at bounding box center [183, 290] width 33 height 34
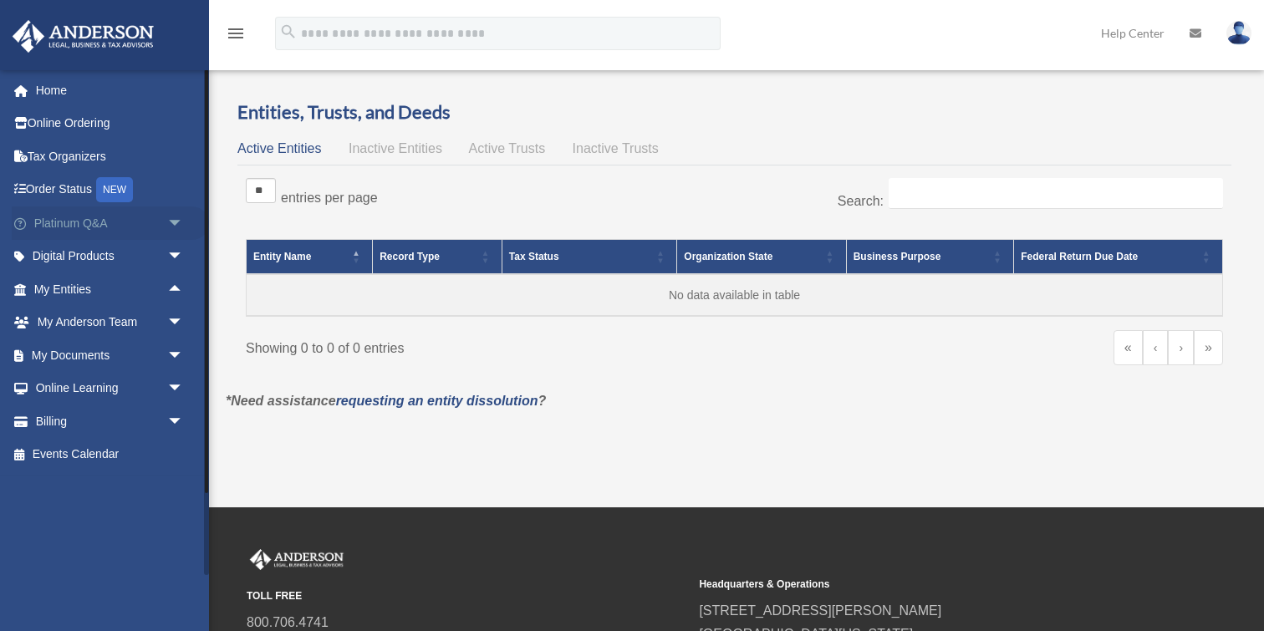
click at [175, 222] on span "arrow_drop_down" at bounding box center [183, 224] width 33 height 34
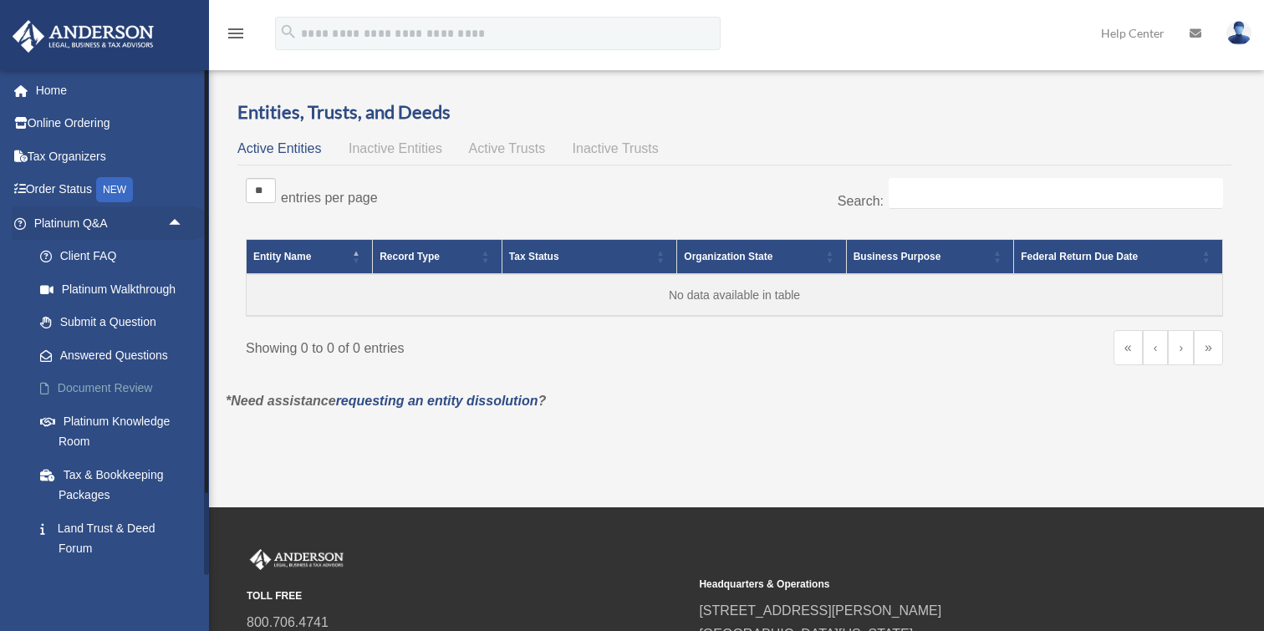
click at [84, 383] on link "Document Review" at bounding box center [116, 388] width 186 height 33
click at [84, 384] on link "Document Review" at bounding box center [116, 388] width 186 height 33
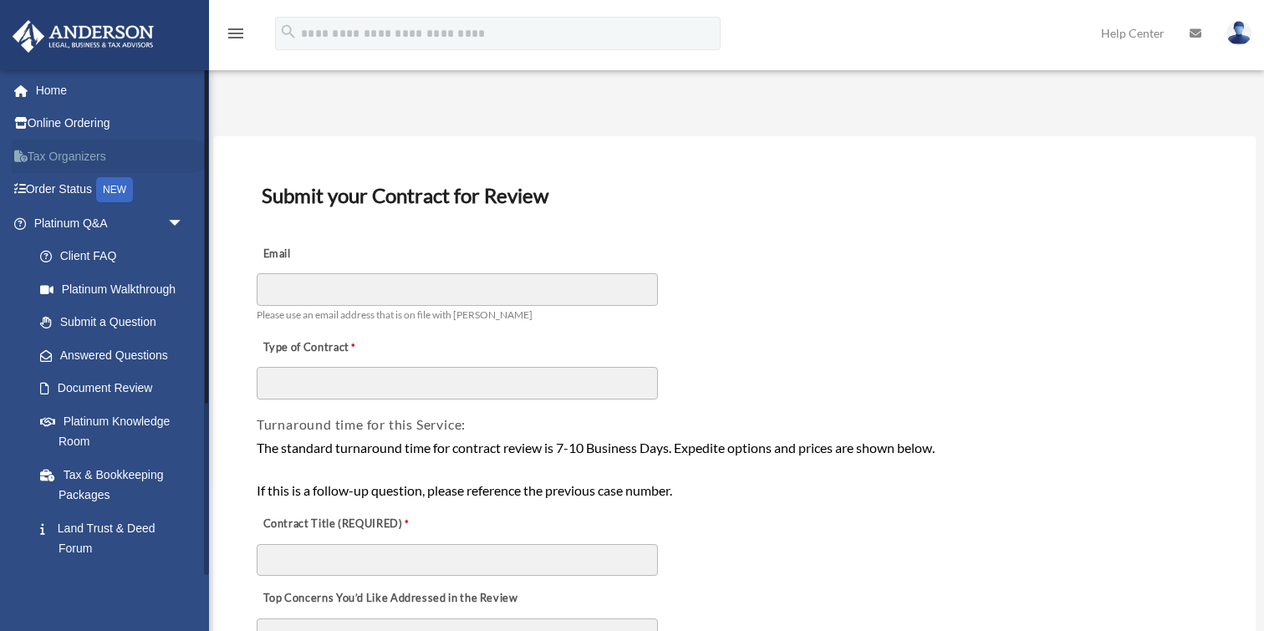
click at [55, 158] on link "Tax Organizers" at bounding box center [110, 156] width 197 height 33
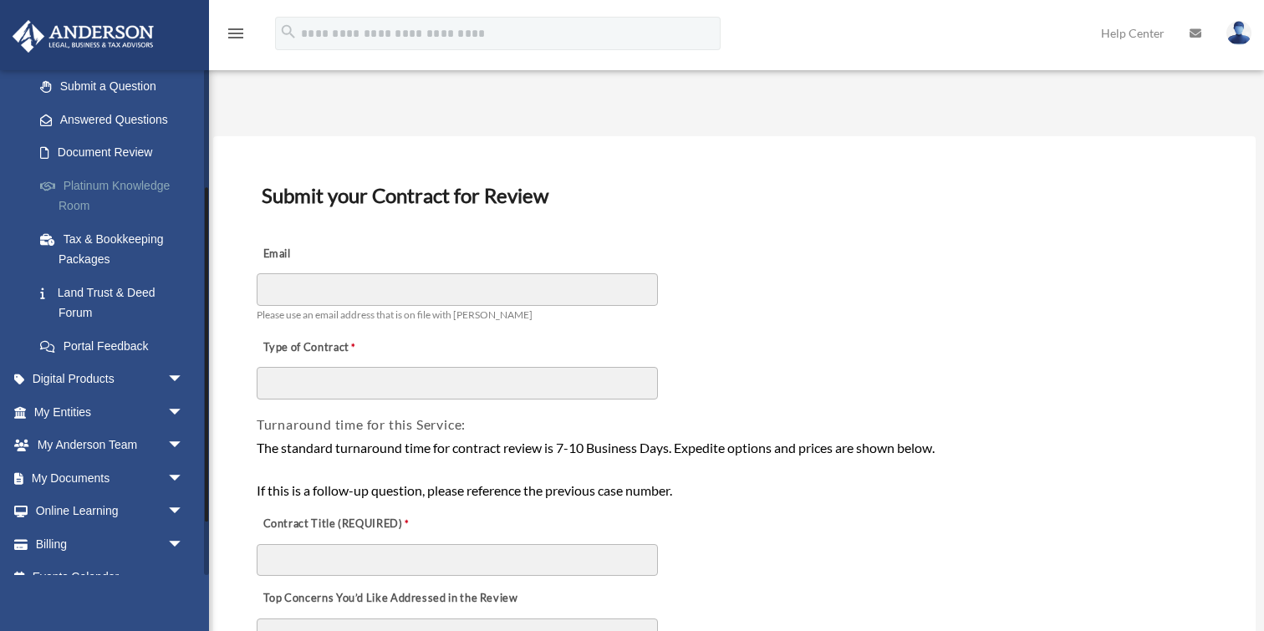
scroll to position [258, 0]
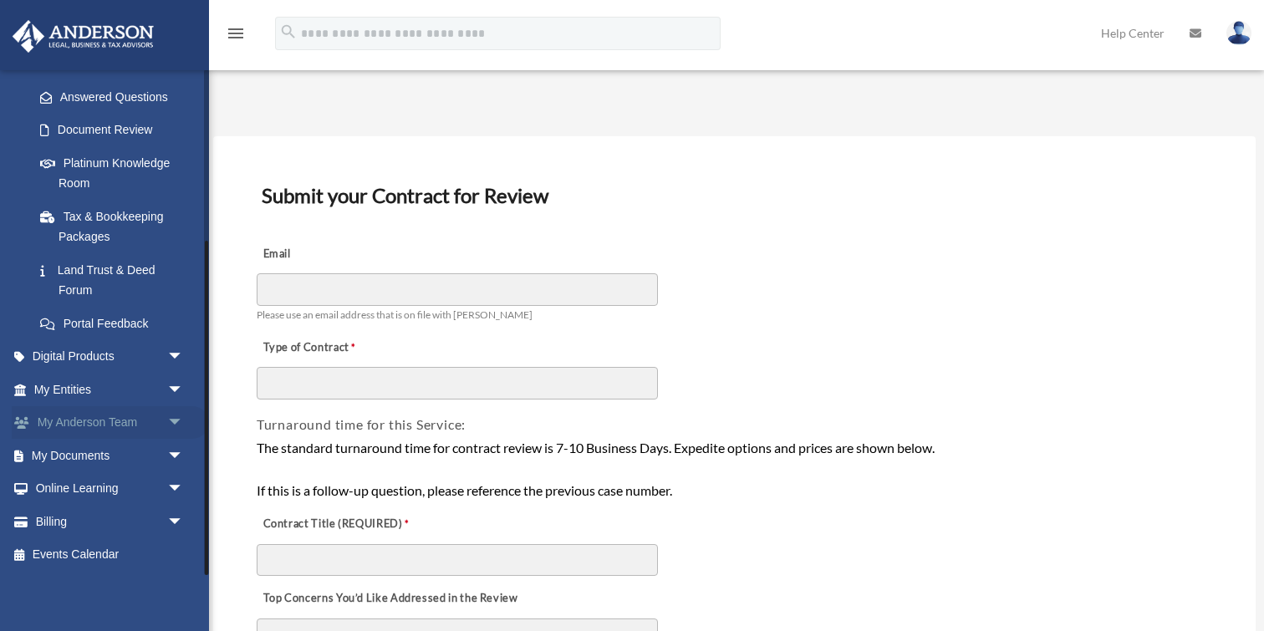
click at [180, 421] on span "arrow_drop_down" at bounding box center [183, 423] width 33 height 34
click at [178, 420] on span "arrow_drop_up" at bounding box center [183, 423] width 33 height 34
click at [175, 390] on span "arrow_drop_down" at bounding box center [183, 390] width 33 height 34
click at [172, 395] on span "arrow_drop_up" at bounding box center [183, 390] width 33 height 34
click at [178, 355] on span "arrow_drop_down" at bounding box center [183, 357] width 33 height 34
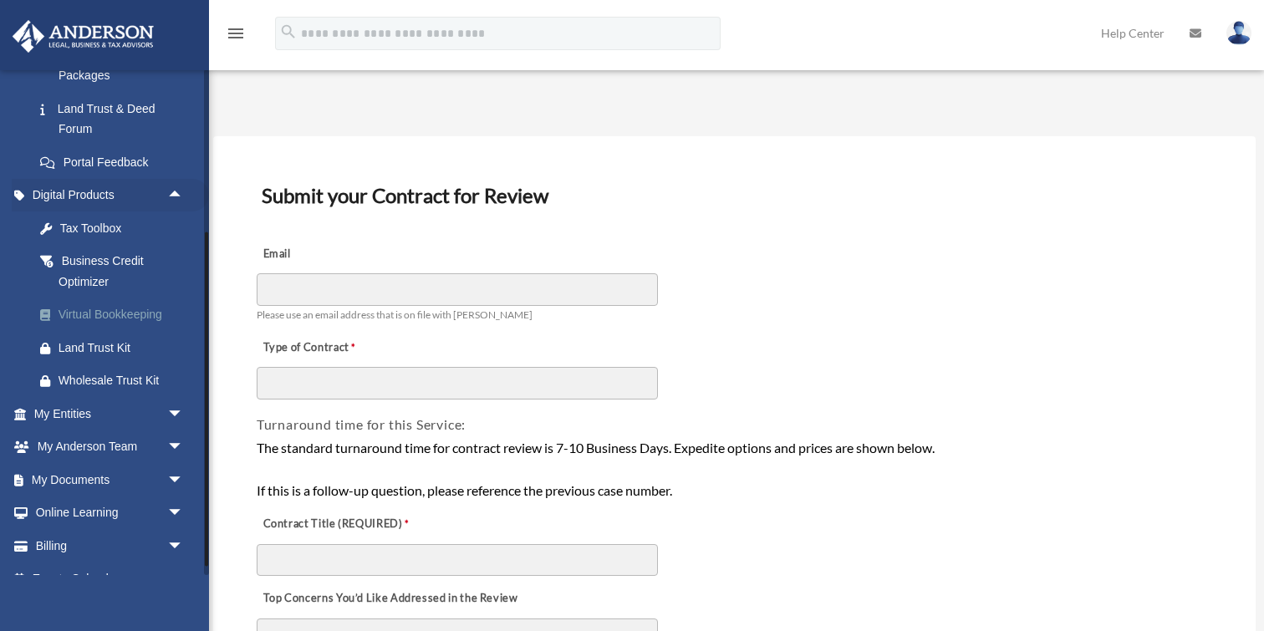
scroll to position [421, 0]
click at [97, 309] on div "Virtual Bookkeeping" at bounding box center [124, 313] width 130 height 21
click at [96, 312] on div "Virtual Bookkeeping" at bounding box center [124, 313] width 130 height 21
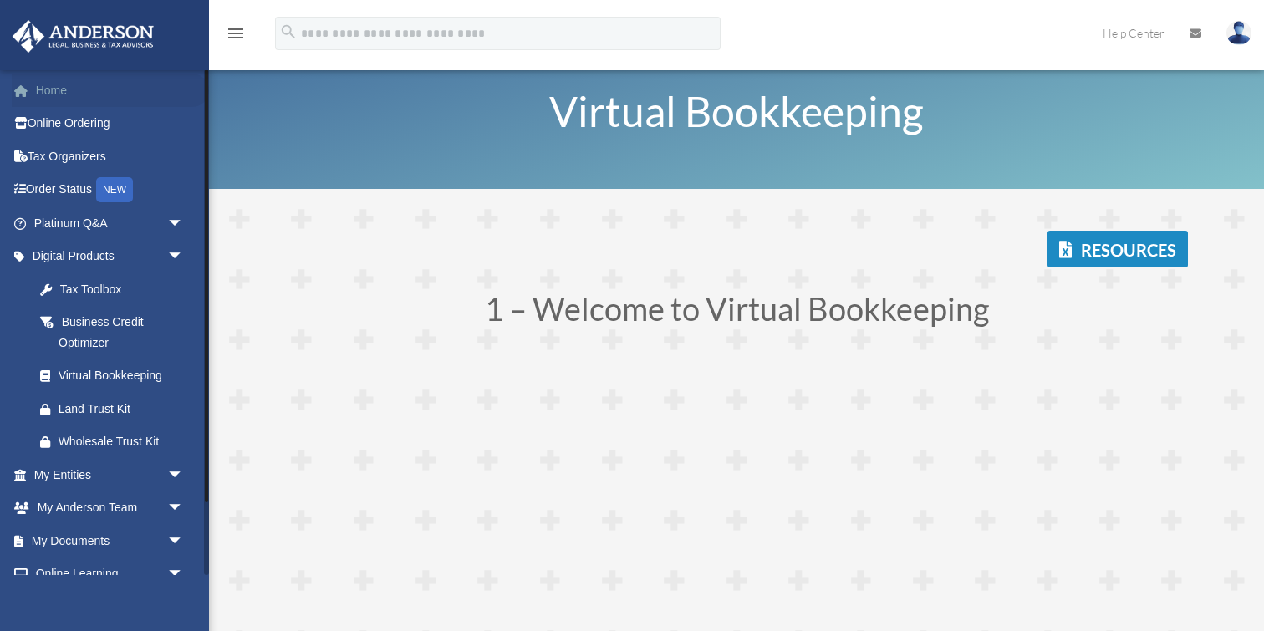
click at [54, 93] on link "Home" at bounding box center [110, 90] width 197 height 33
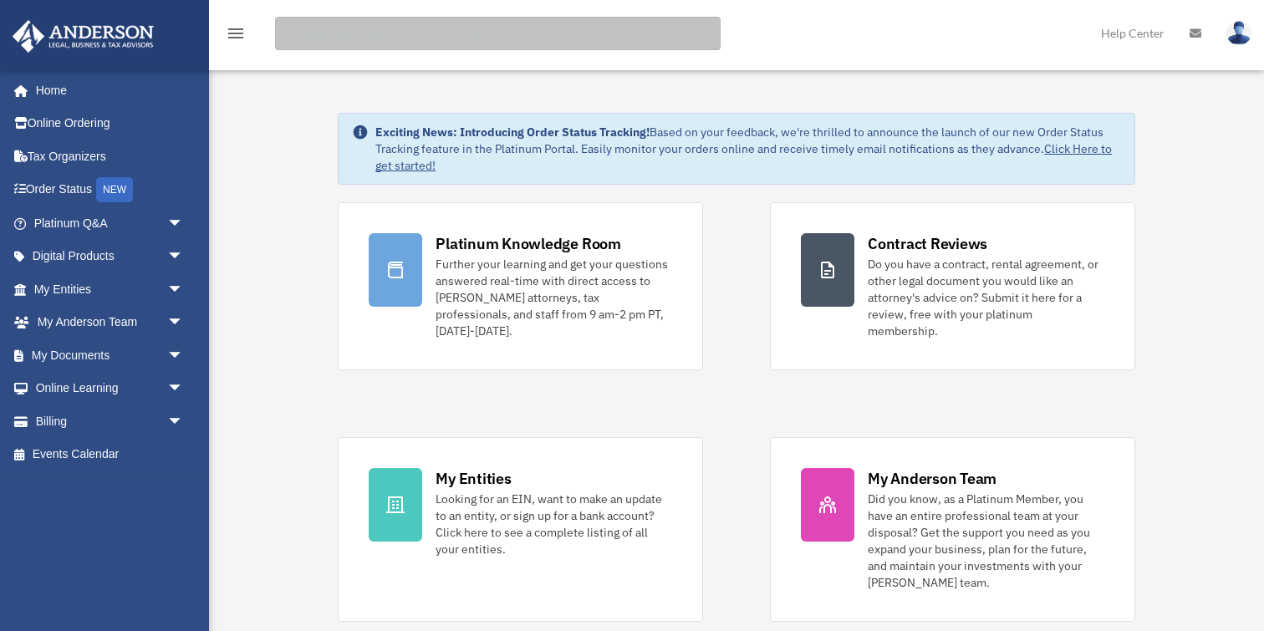
click at [513, 38] on input "search" at bounding box center [498, 33] width 446 height 33
